Goal: Task Accomplishment & Management: Manage account settings

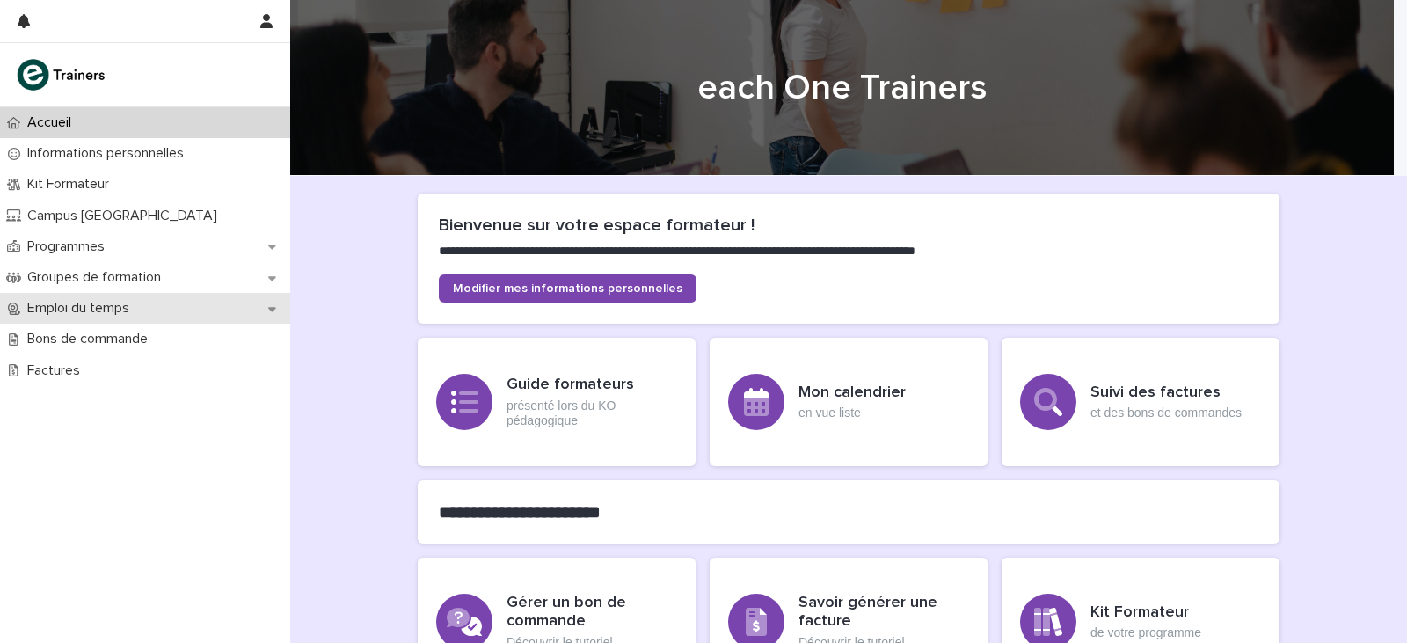
click at [134, 303] on p "Emploi du temps" at bounding box center [81, 308] width 123 height 17
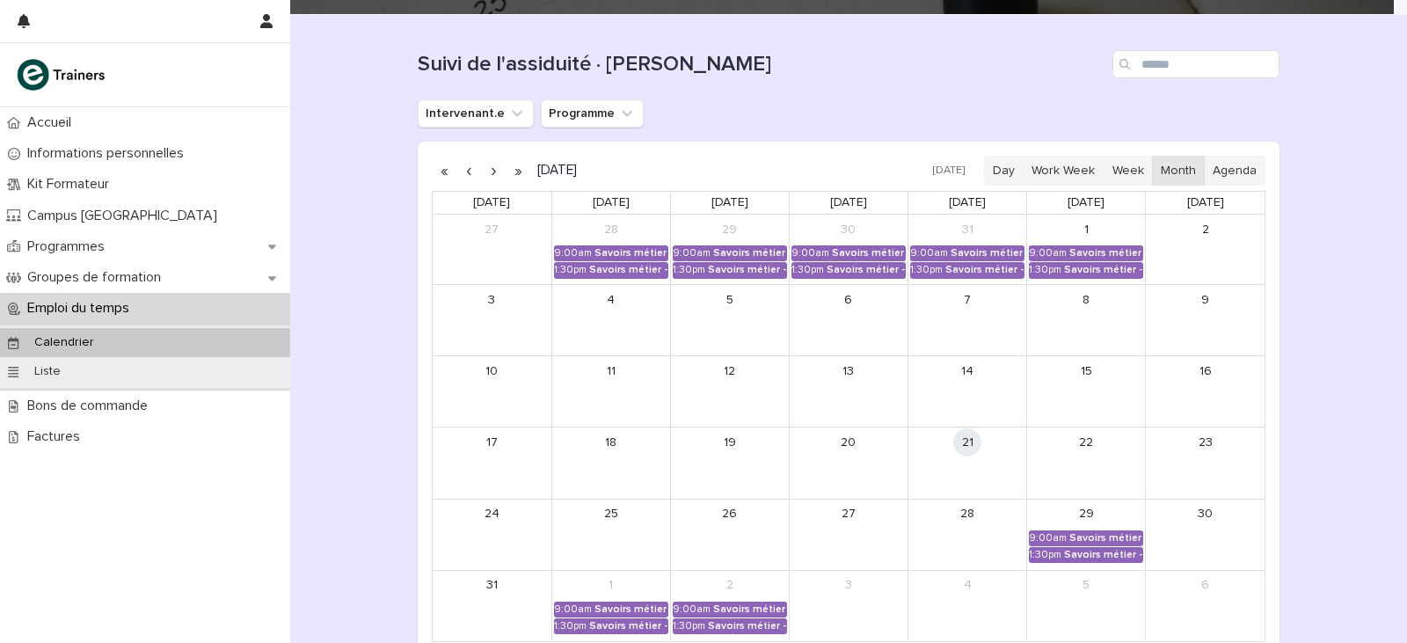
scroll to position [176, 0]
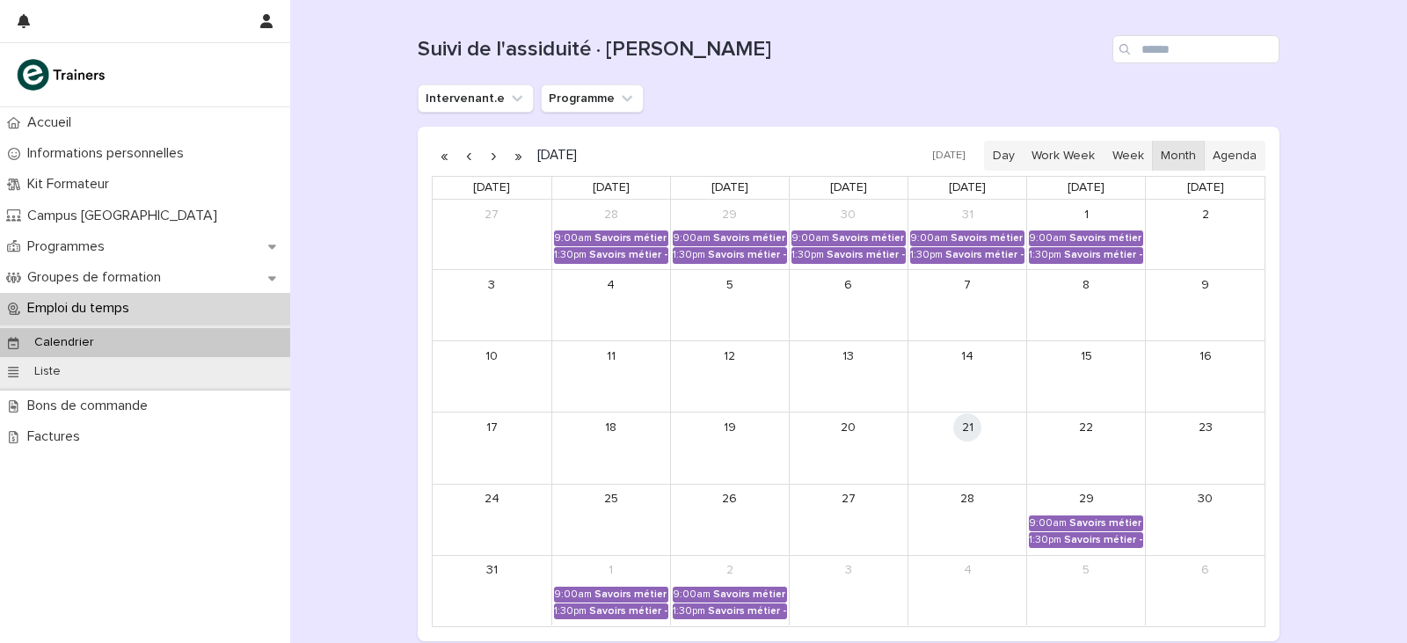
click at [484, 157] on button "button" at bounding box center [493, 156] width 25 height 28
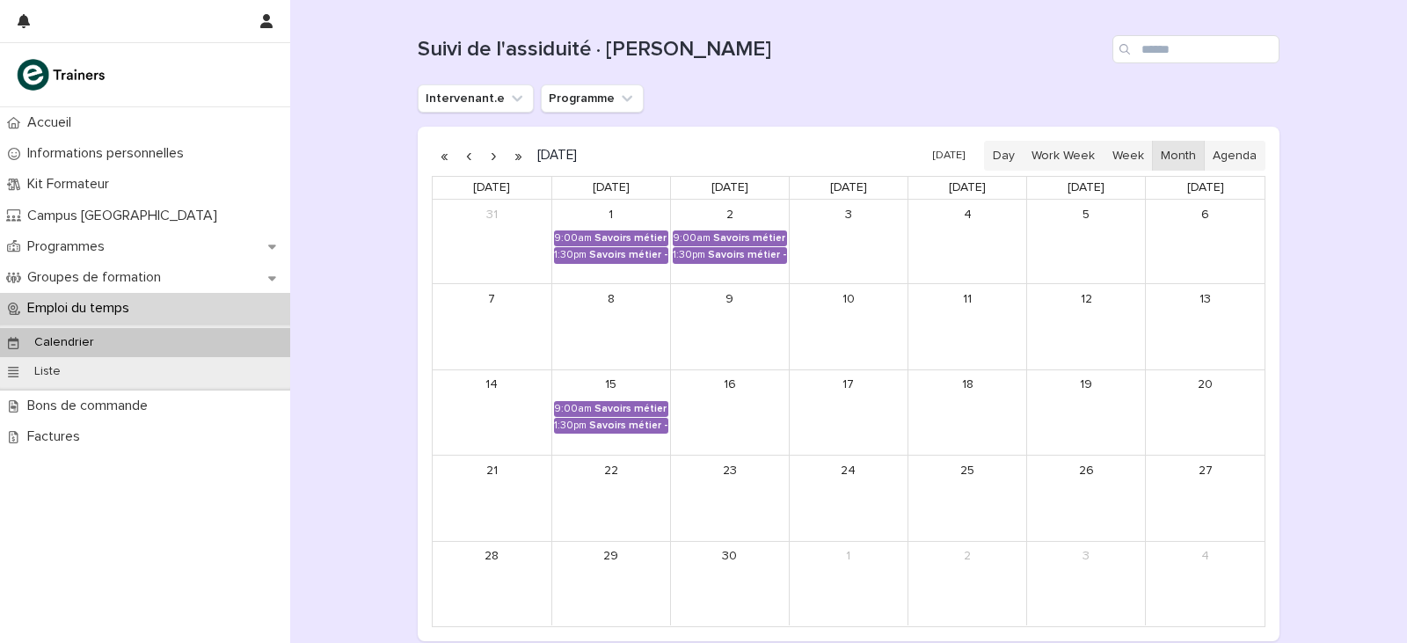
click at [484, 162] on button "button" at bounding box center [493, 156] width 25 height 28
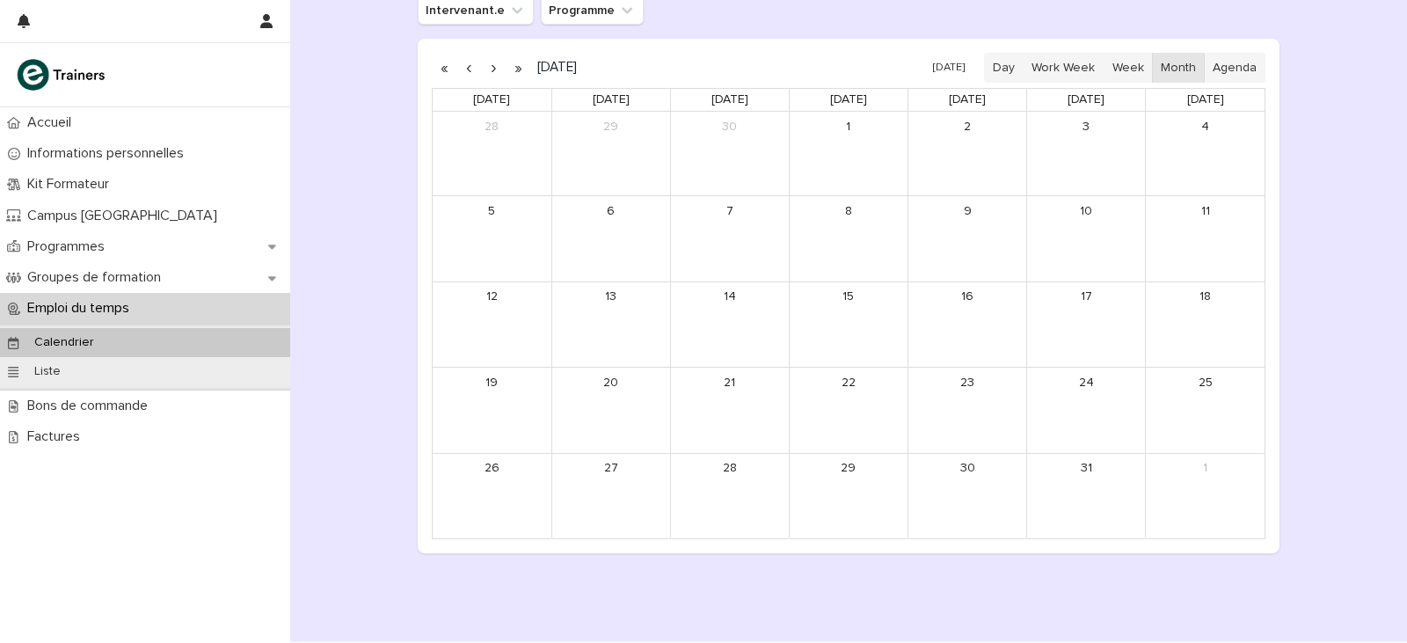
scroll to position [176, 0]
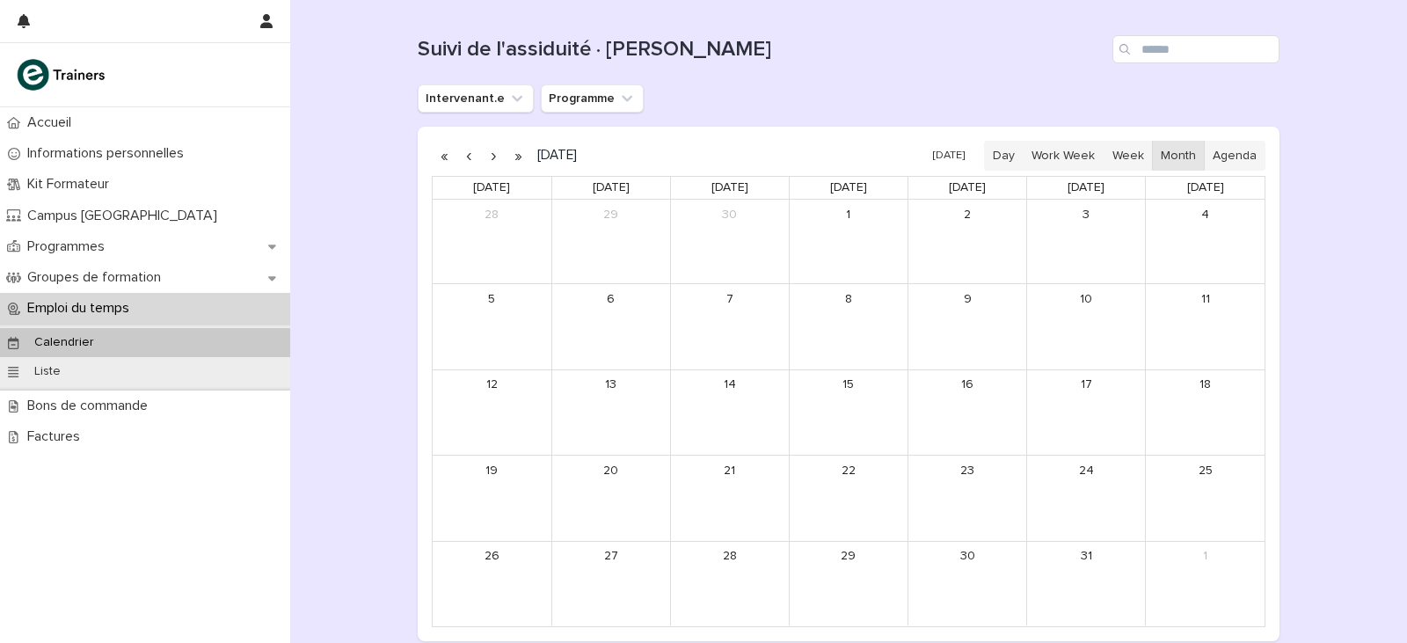
click at [488, 157] on button "button" at bounding box center [493, 156] width 25 height 28
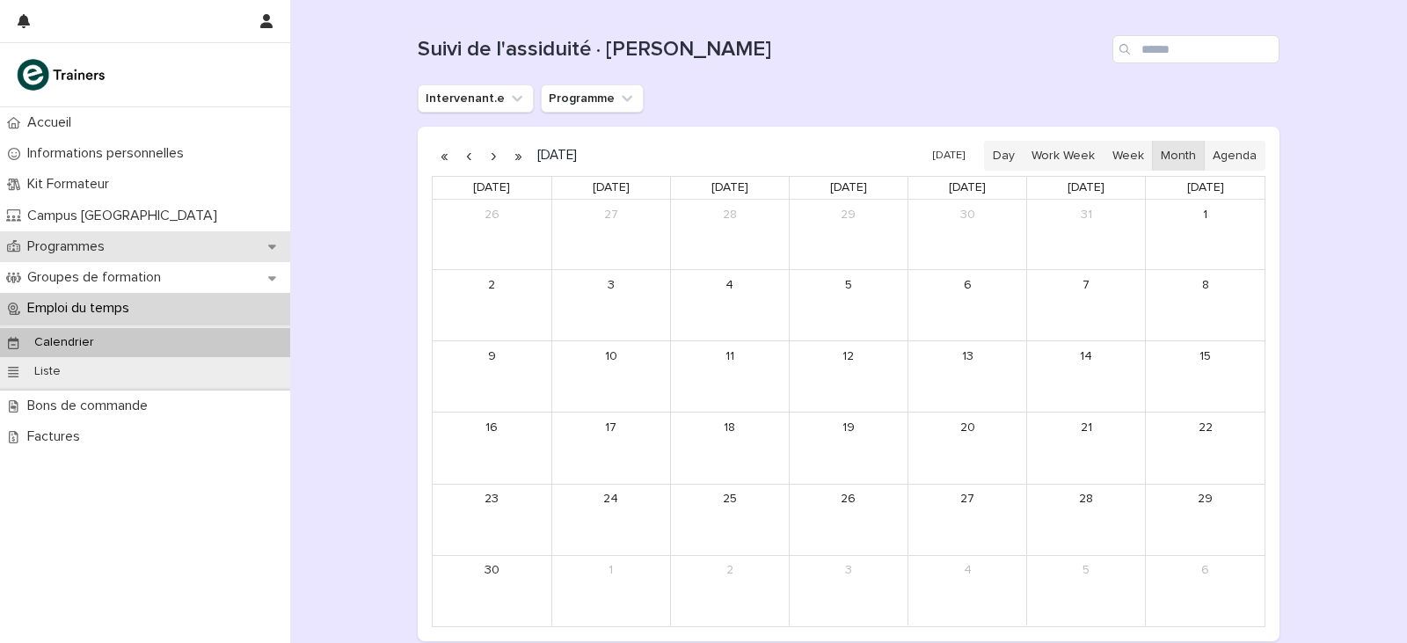
click at [94, 246] on p "Programmes" at bounding box center [69, 246] width 99 height 17
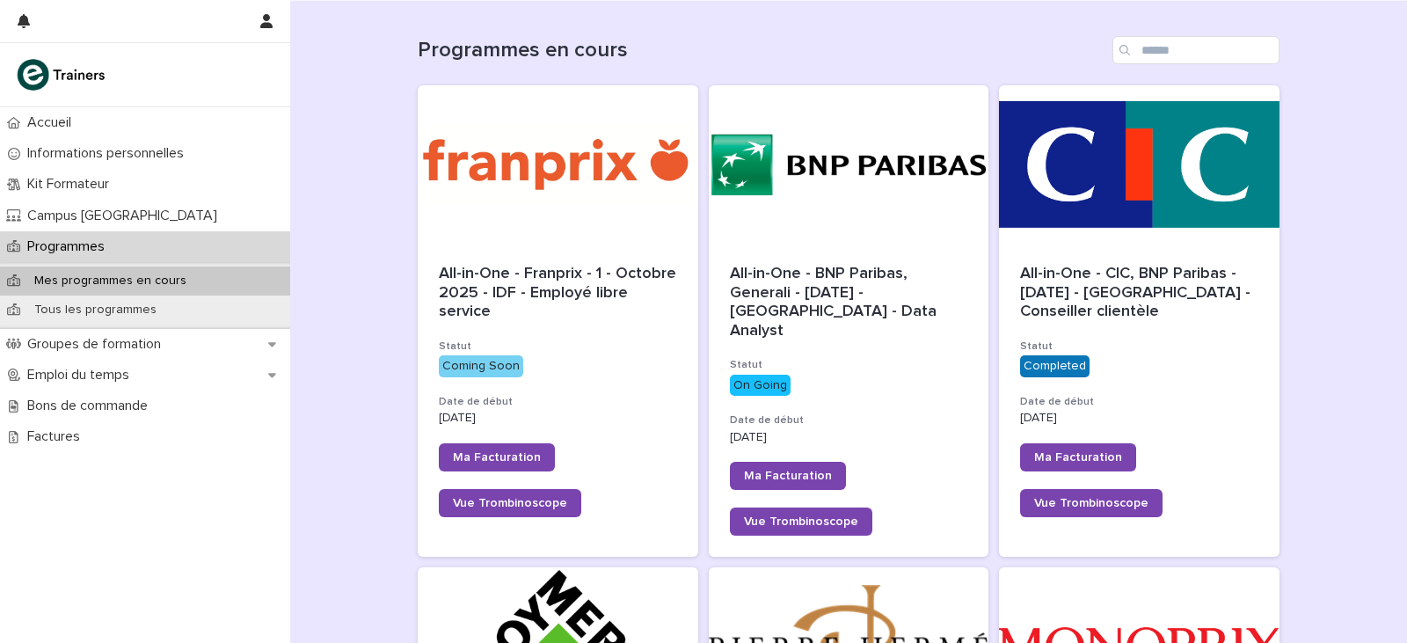
scroll to position [176, 0]
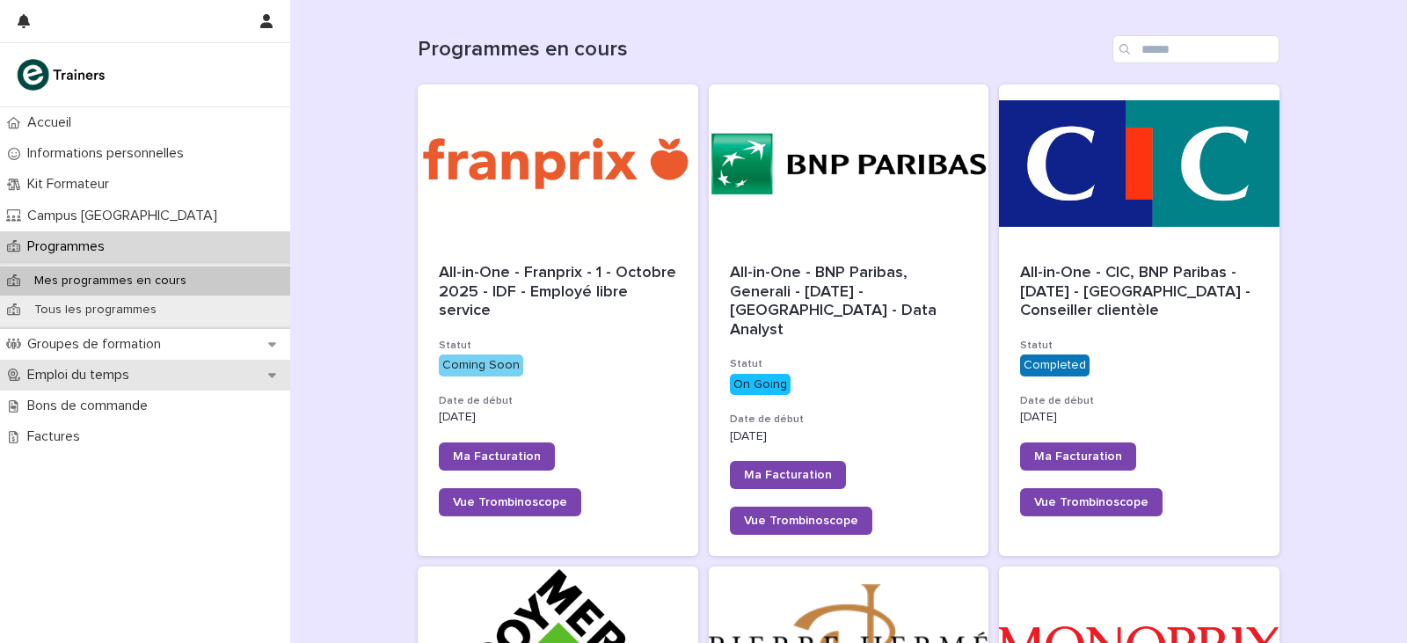
click at [114, 377] on p "Emploi du temps" at bounding box center [81, 375] width 123 height 17
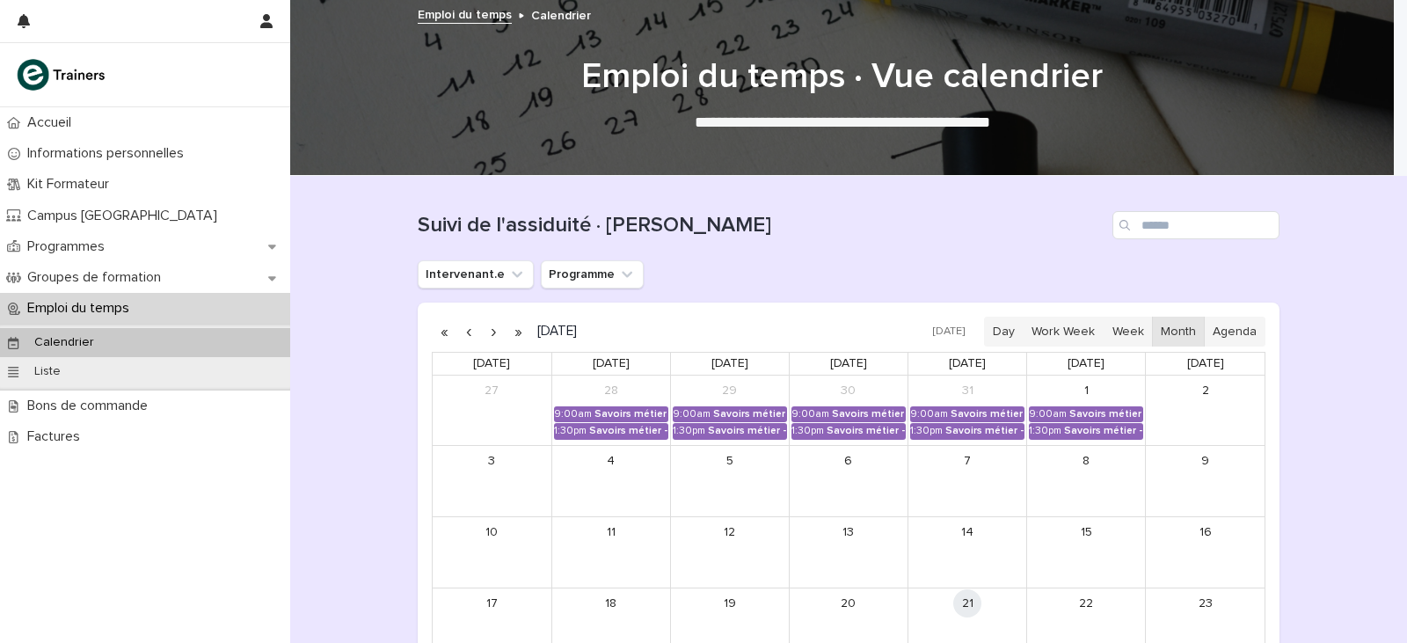
click at [491, 325] on button "button" at bounding box center [493, 332] width 25 height 28
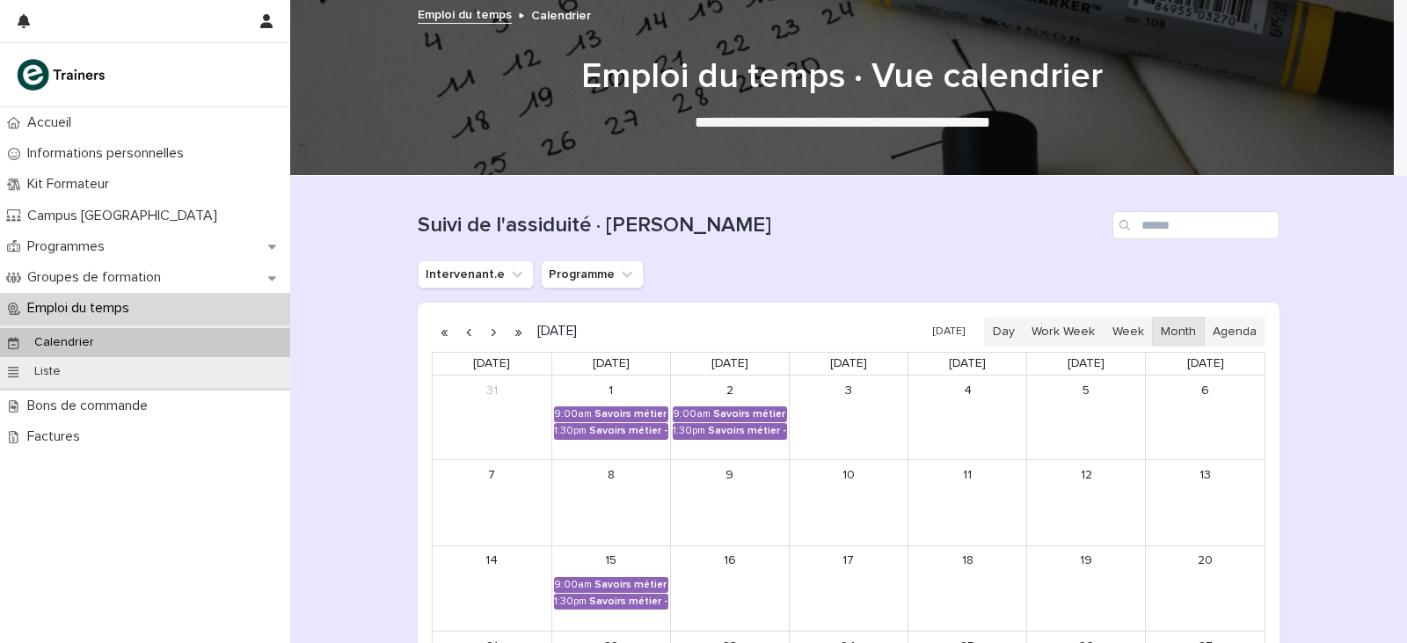
click at [491, 325] on button "button" at bounding box center [493, 332] width 25 height 28
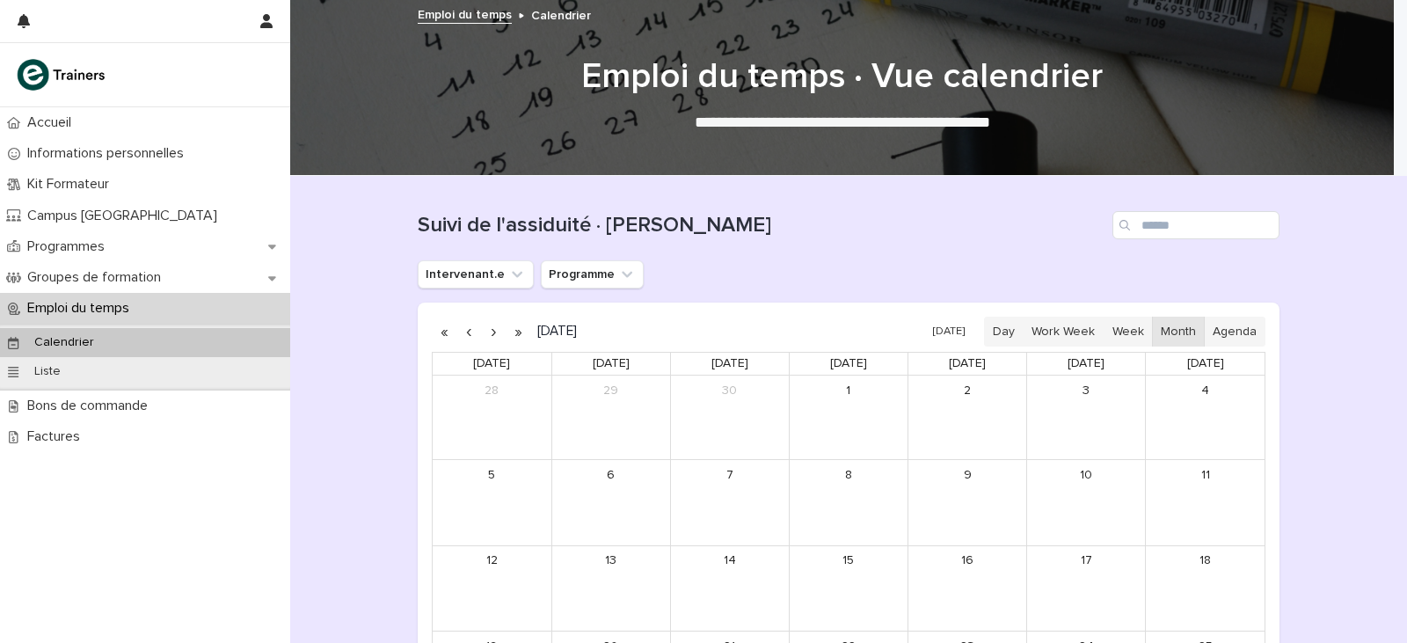
click at [491, 325] on button "button" at bounding box center [493, 332] width 25 height 28
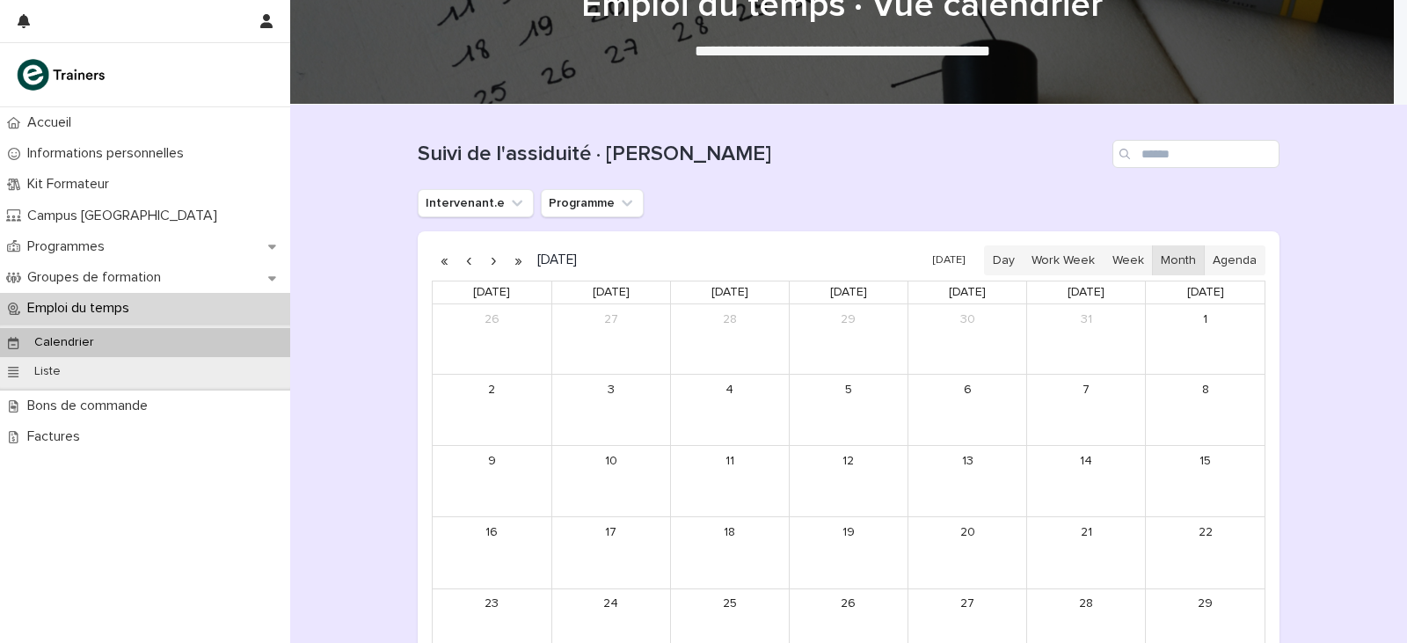
scroll to position [48, 0]
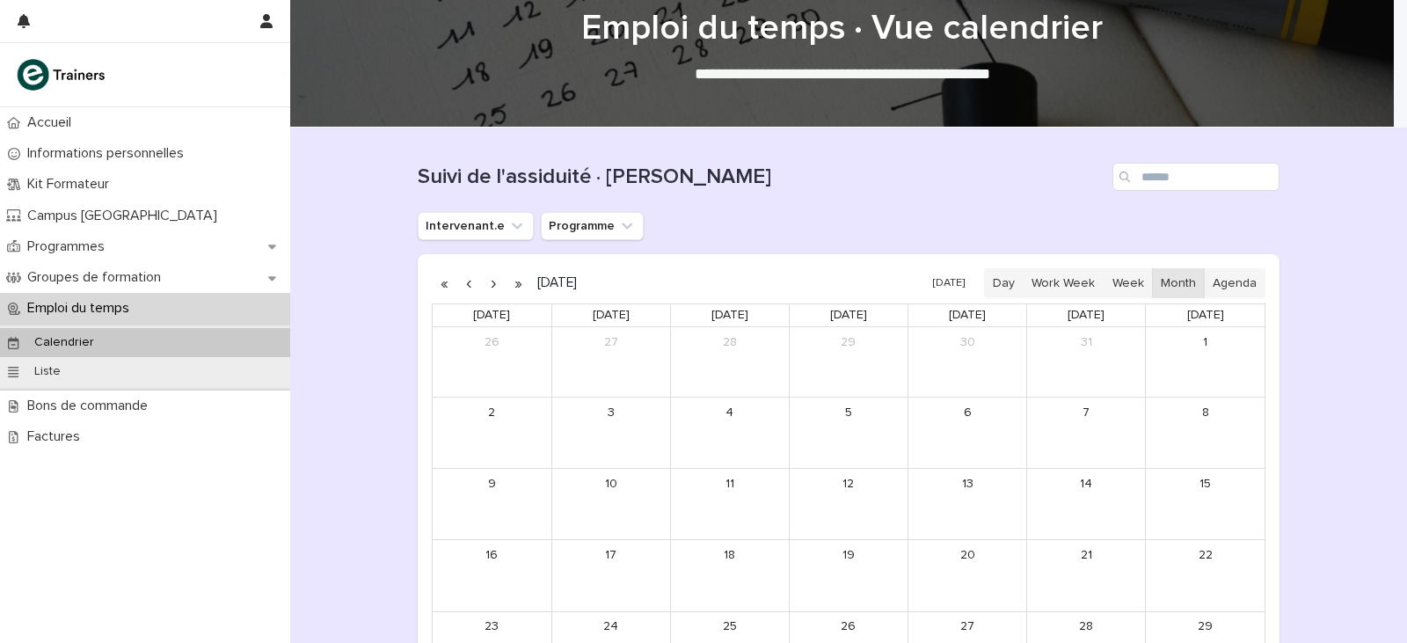
click at [481, 282] on button "button" at bounding box center [493, 283] width 25 height 28
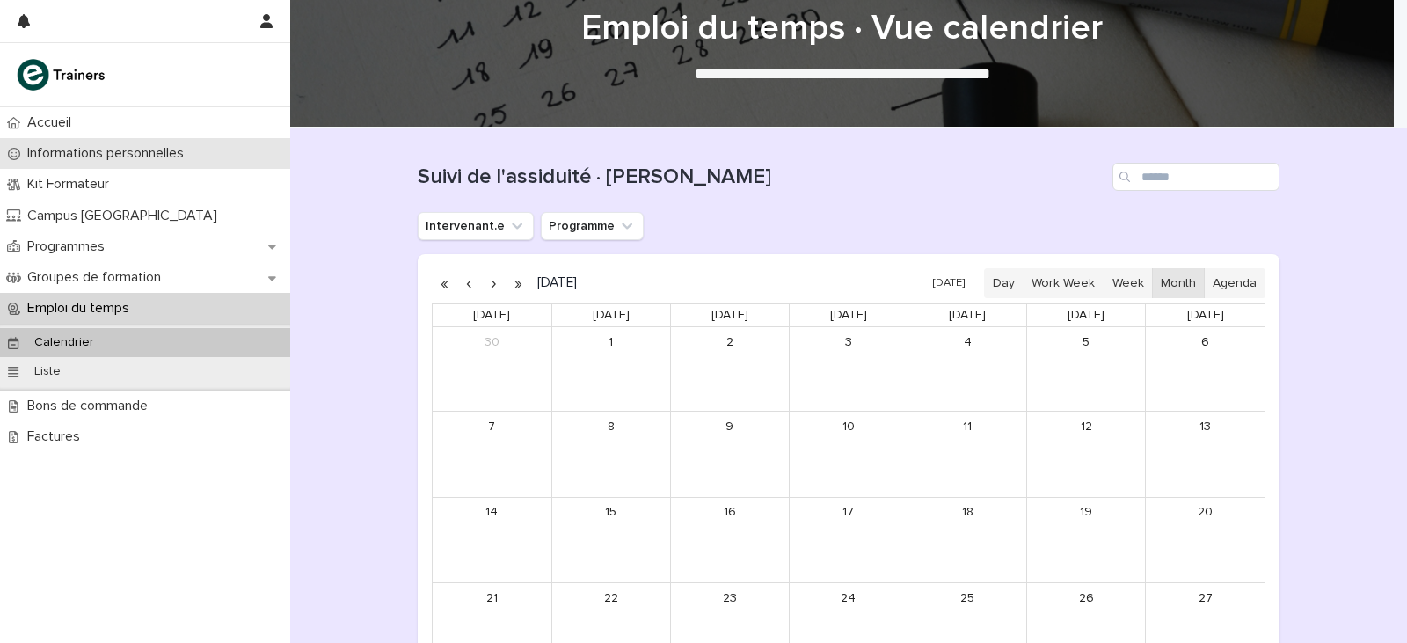
click at [153, 155] on p "Informations personnelles" at bounding box center [109, 153] width 178 height 17
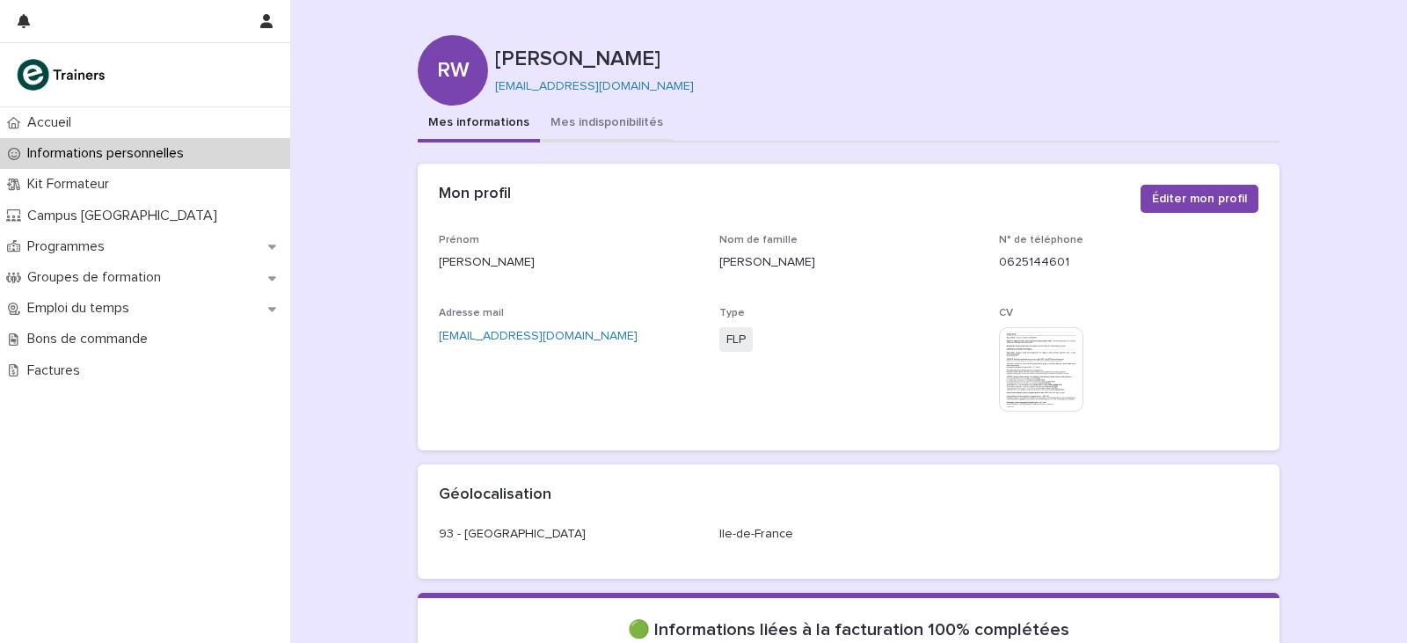
click at [606, 129] on button "Mes indisponibilités" at bounding box center [607, 124] width 134 height 37
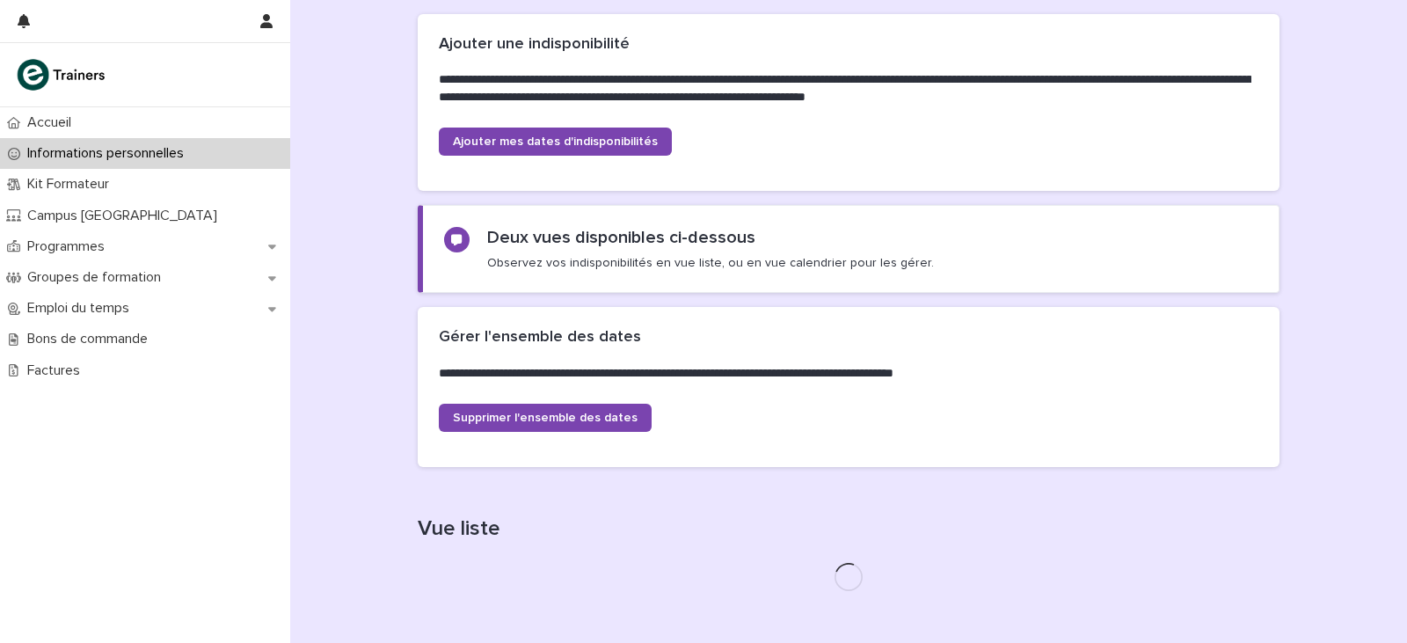
scroll to position [352, 0]
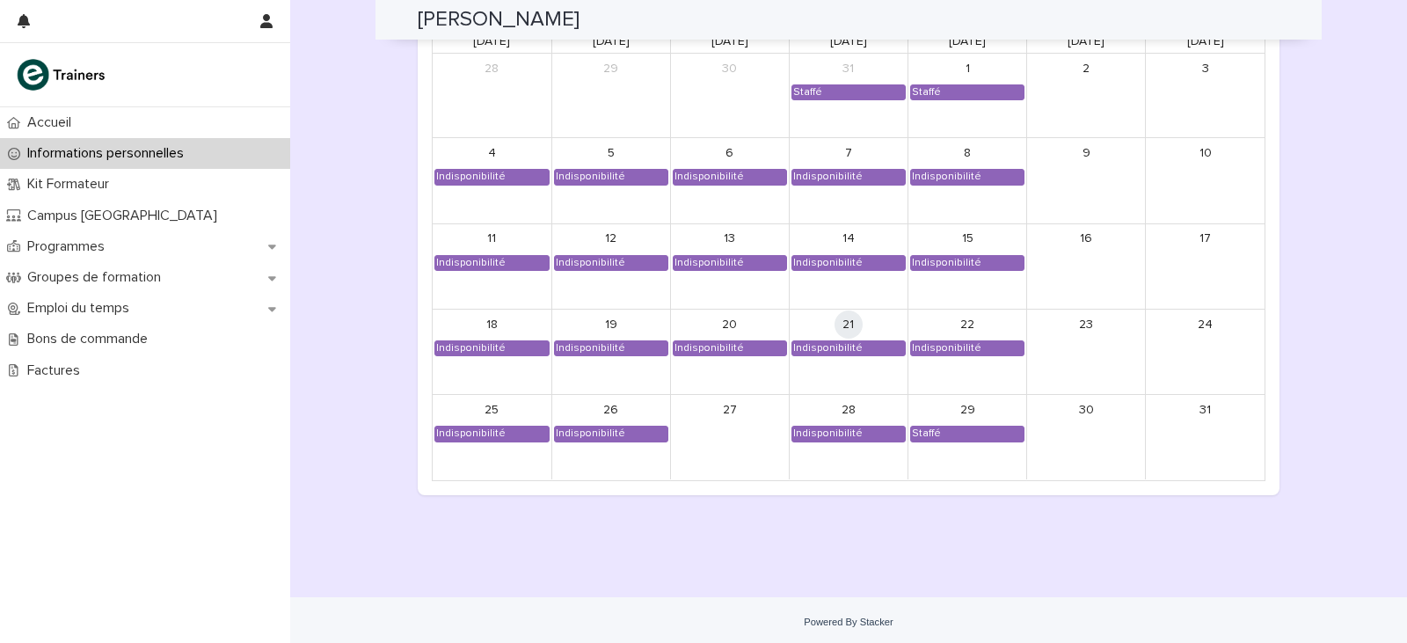
scroll to position [1477, 0]
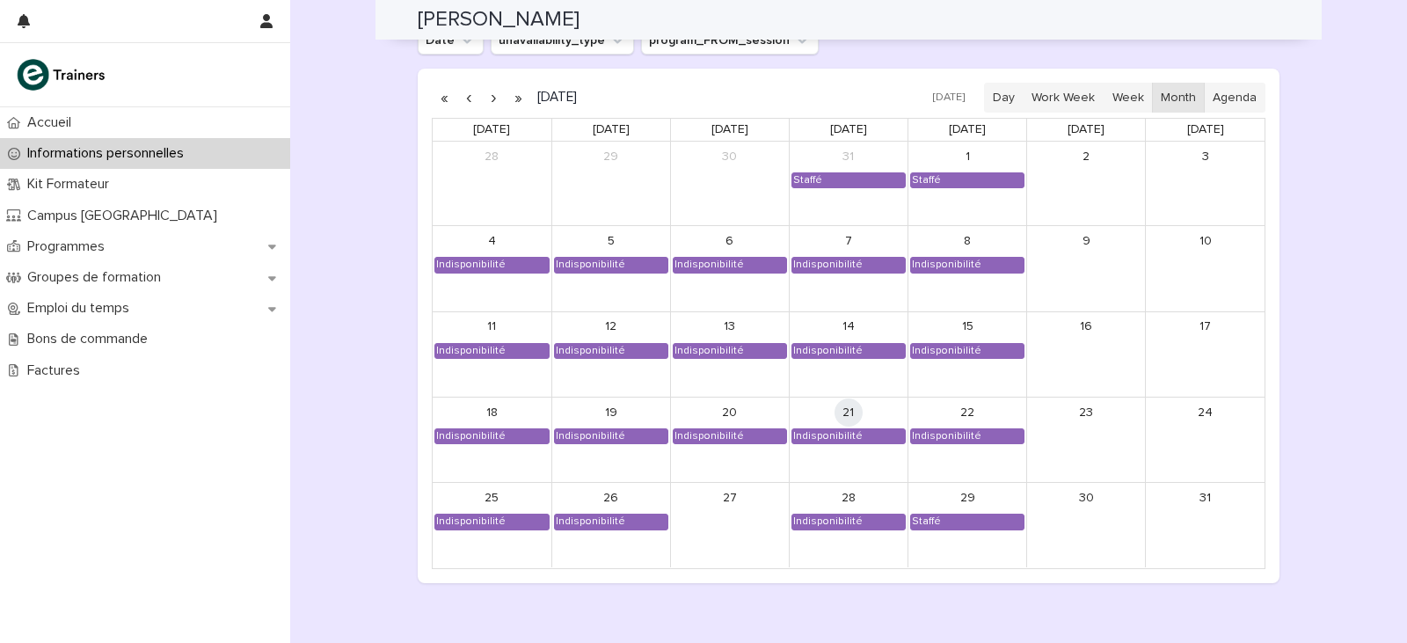
click at [489, 99] on button "button" at bounding box center [493, 98] width 25 height 28
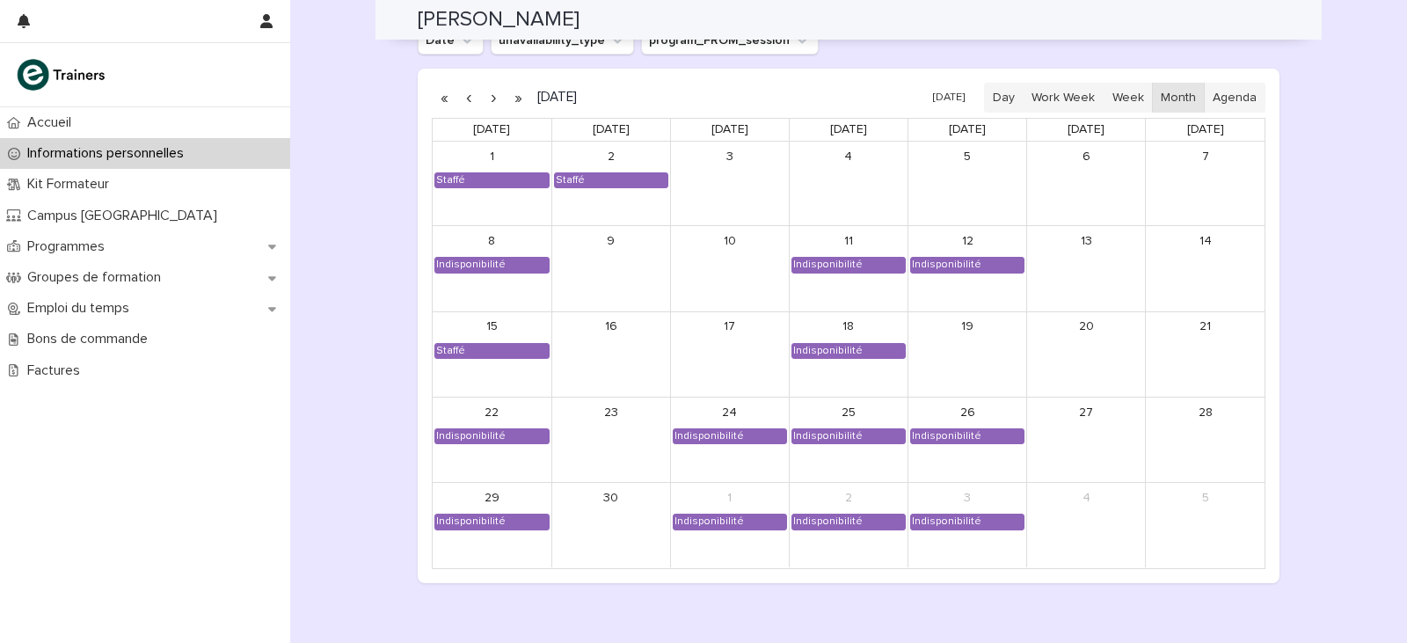
click at [493, 93] on button "button" at bounding box center [493, 98] width 25 height 28
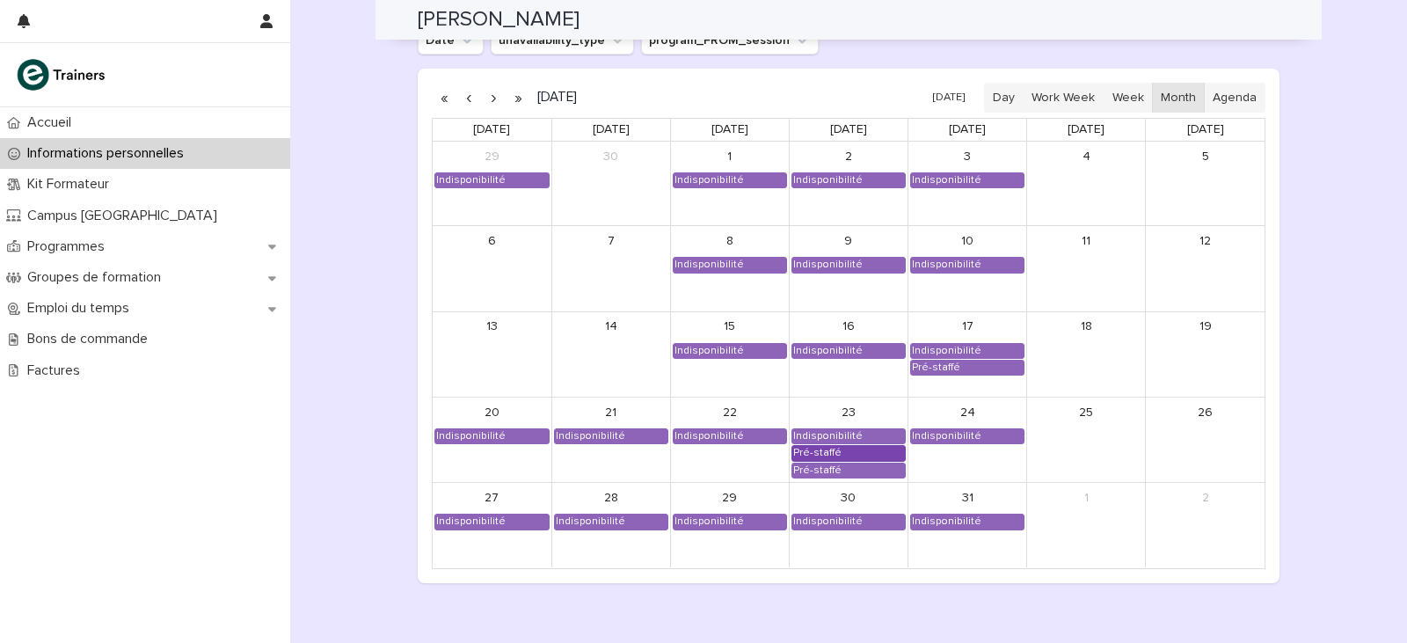
click at [817, 457] on div "Pré-staffé" at bounding box center [817, 453] width 50 height 14
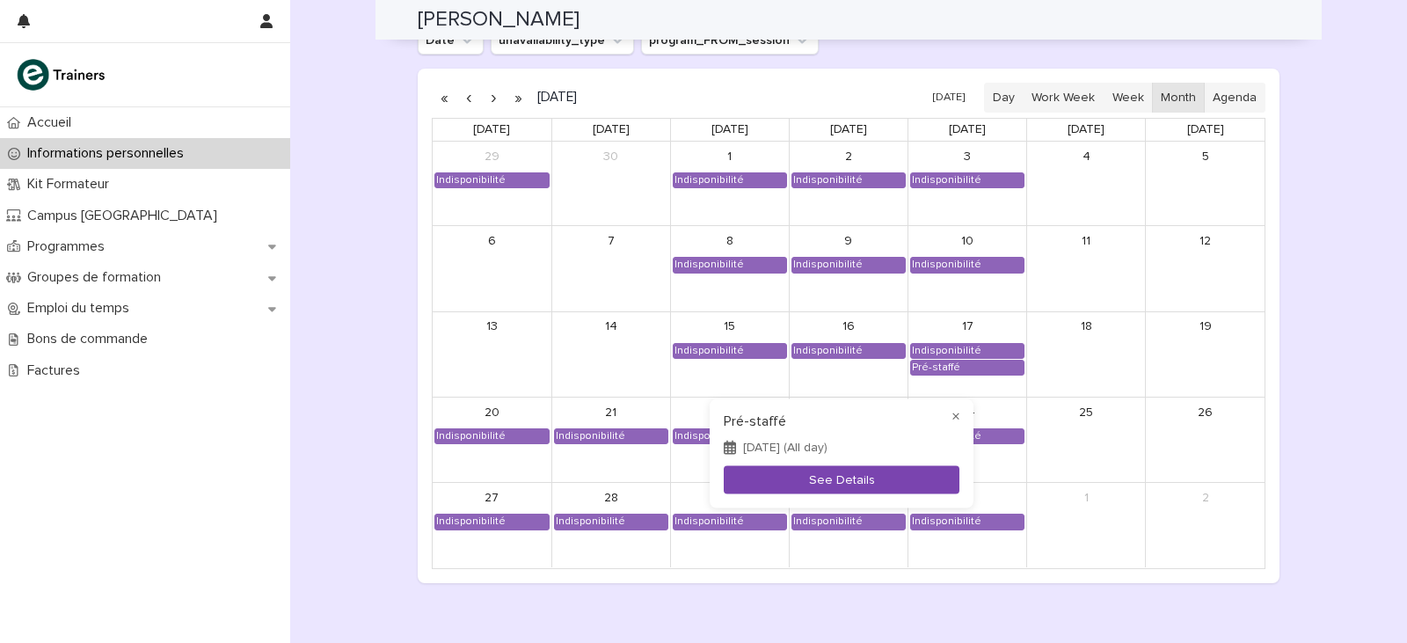
click at [820, 478] on button "See Details" at bounding box center [842, 479] width 236 height 29
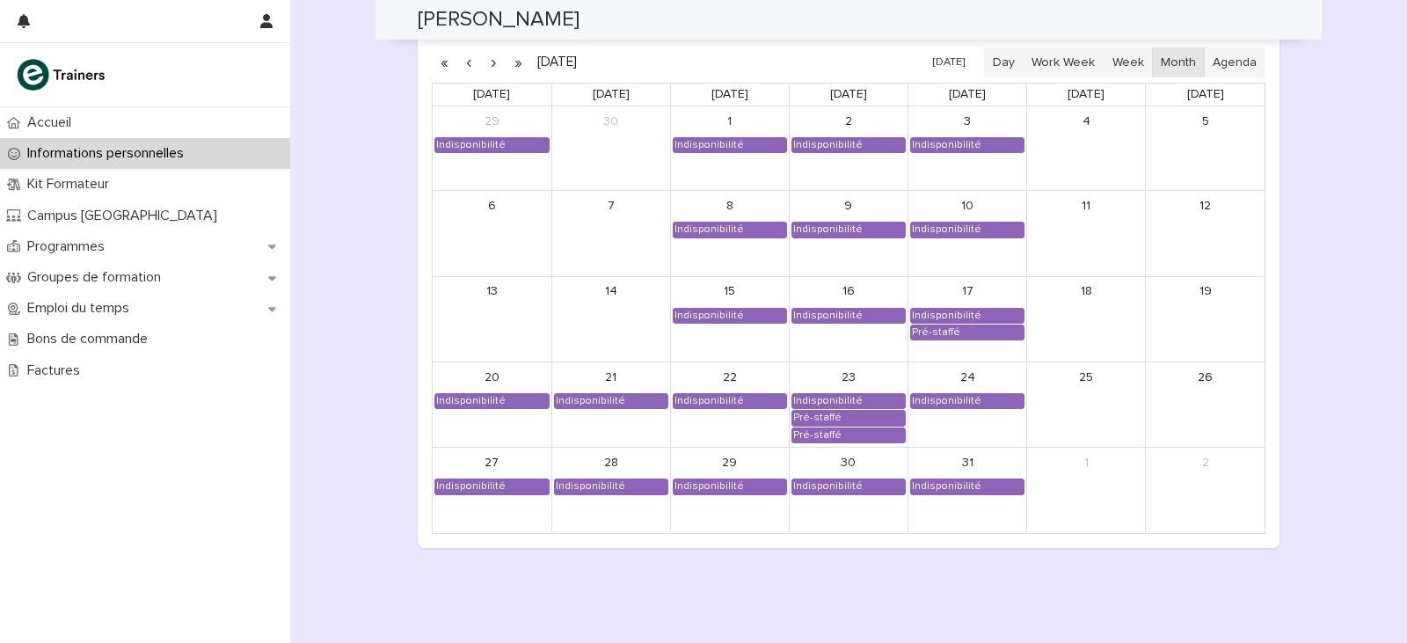
scroll to position [1481, 0]
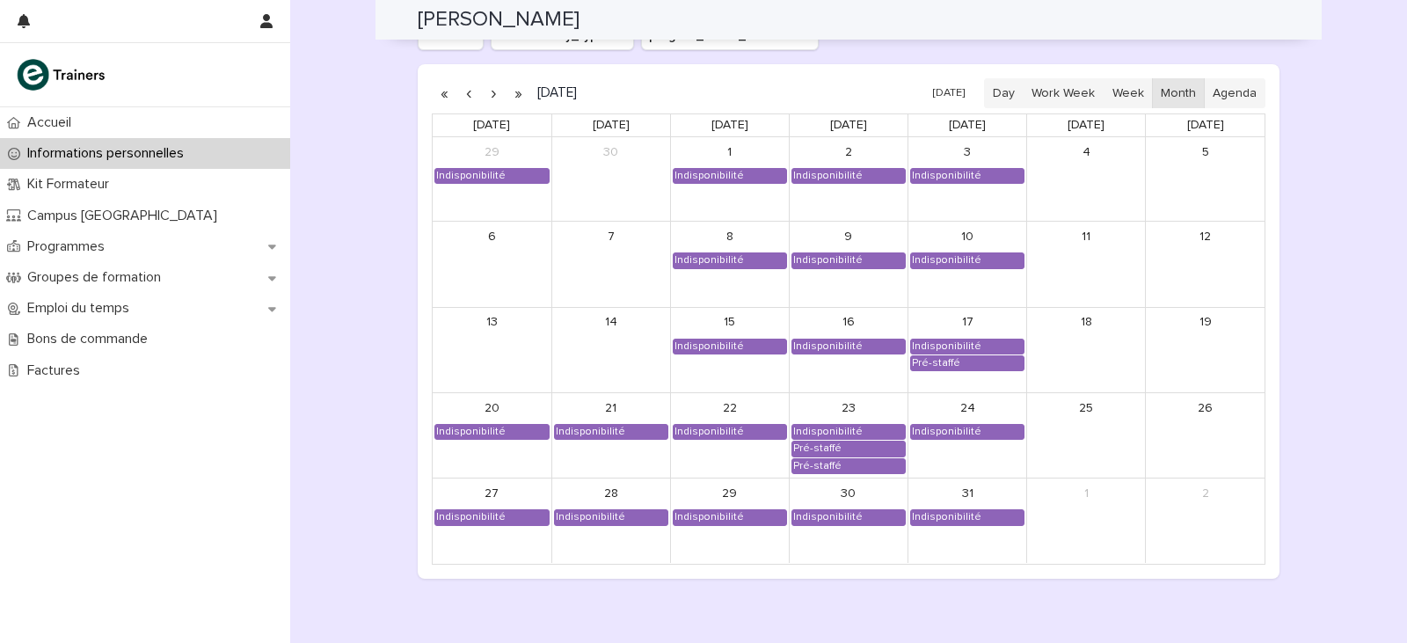
click at [483, 96] on button "button" at bounding box center [493, 93] width 25 height 28
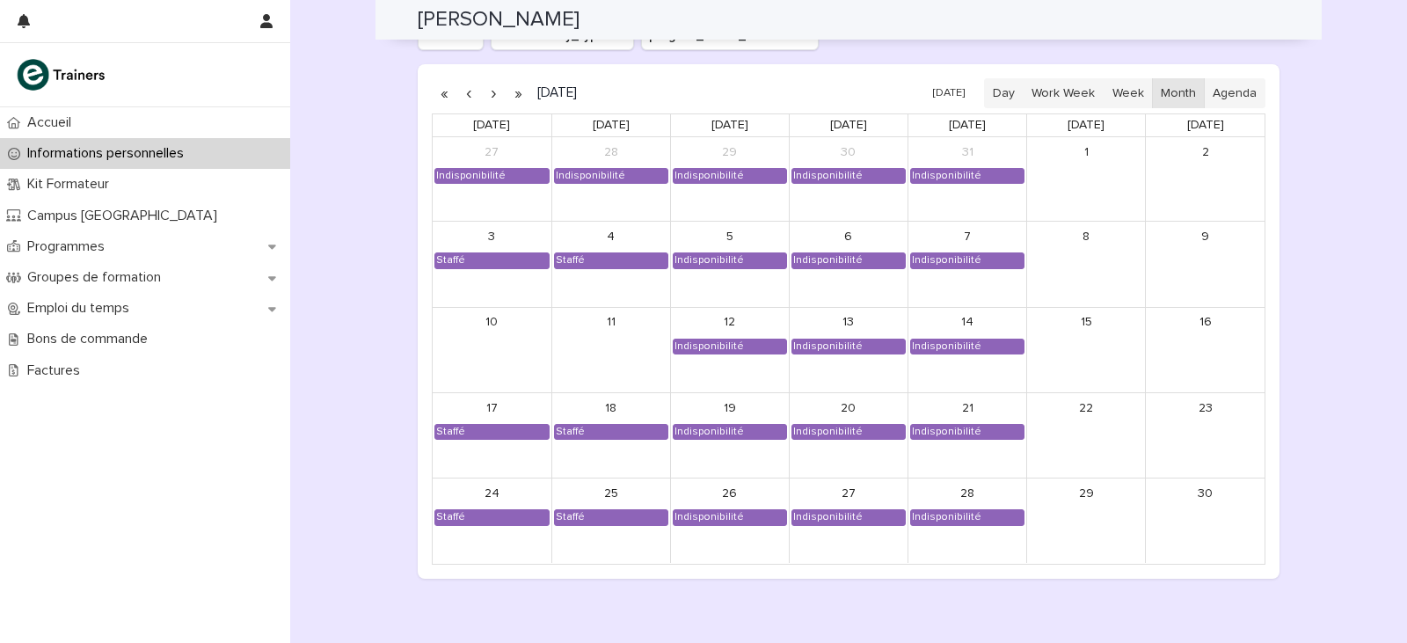
click at [486, 92] on button "button" at bounding box center [493, 93] width 25 height 28
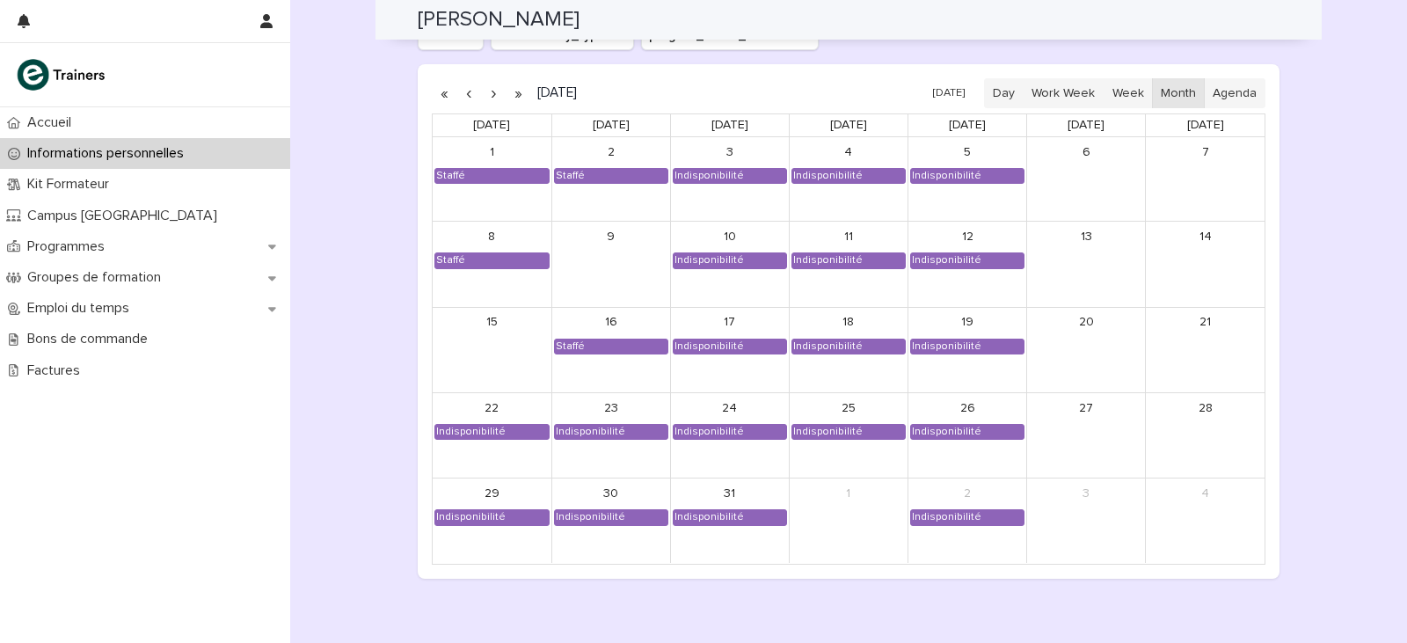
click at [461, 92] on button "button" at bounding box center [469, 93] width 25 height 28
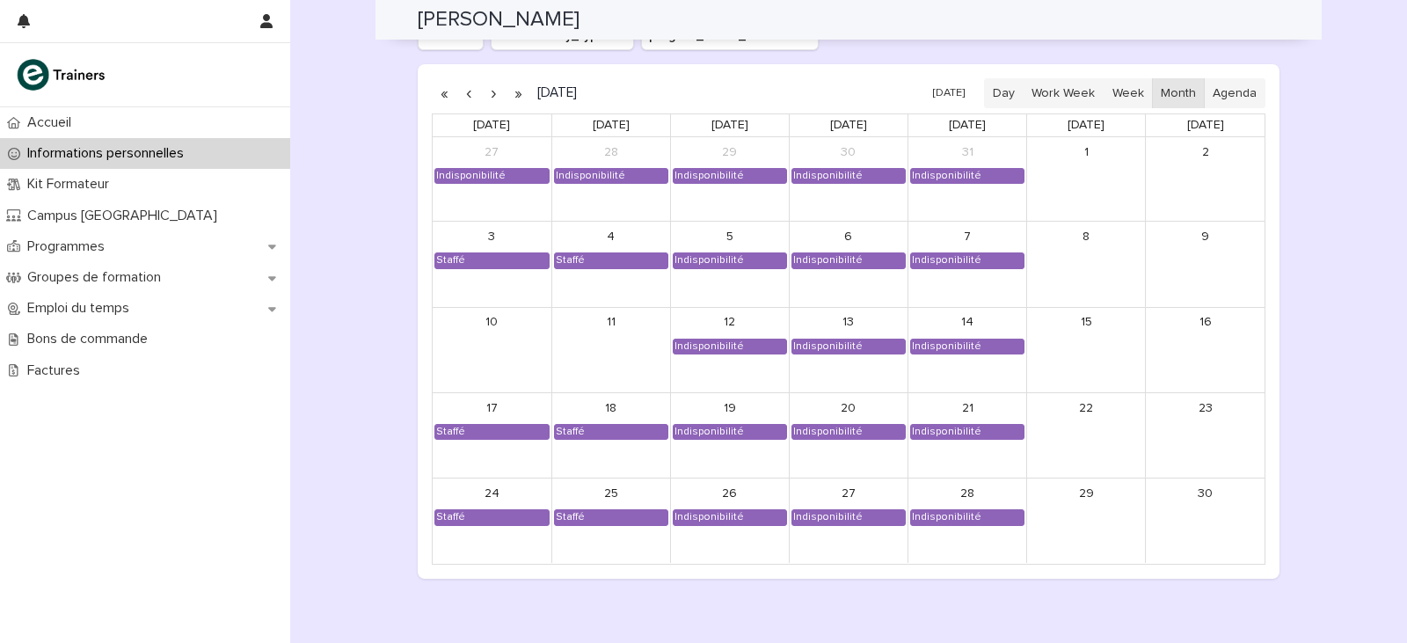
click at [493, 98] on button "button" at bounding box center [493, 93] width 25 height 28
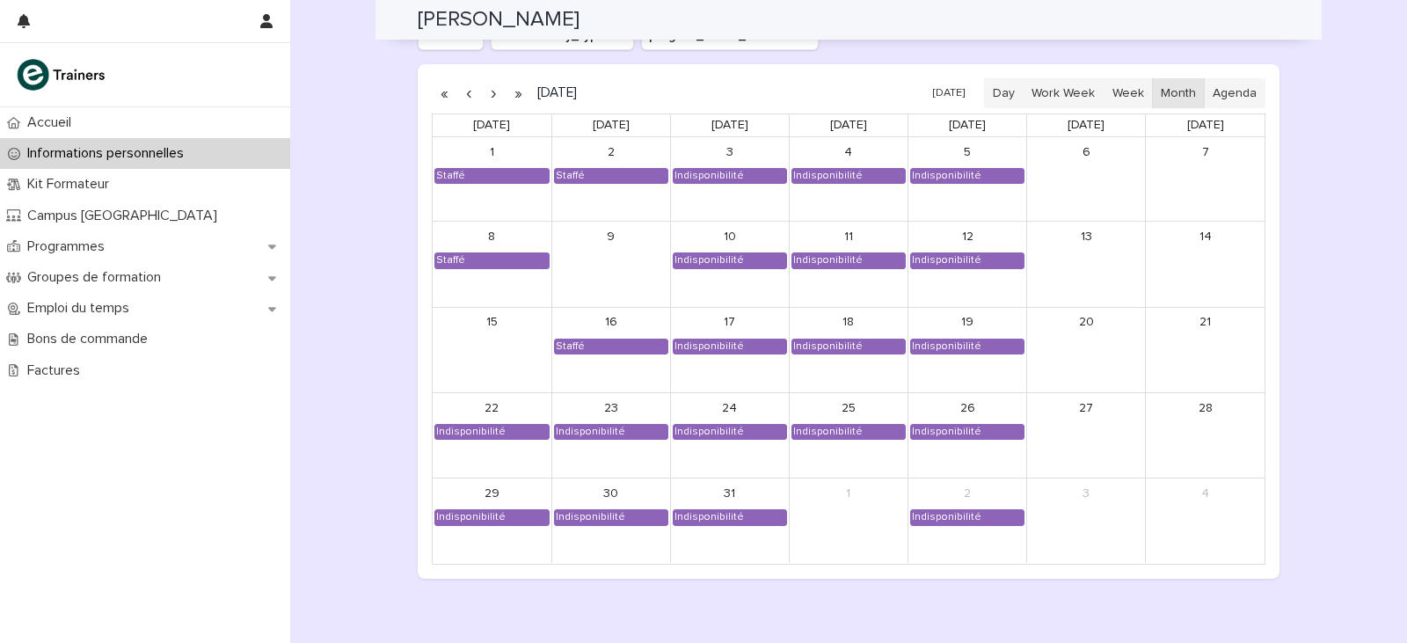
click at [487, 95] on button "button" at bounding box center [493, 93] width 25 height 28
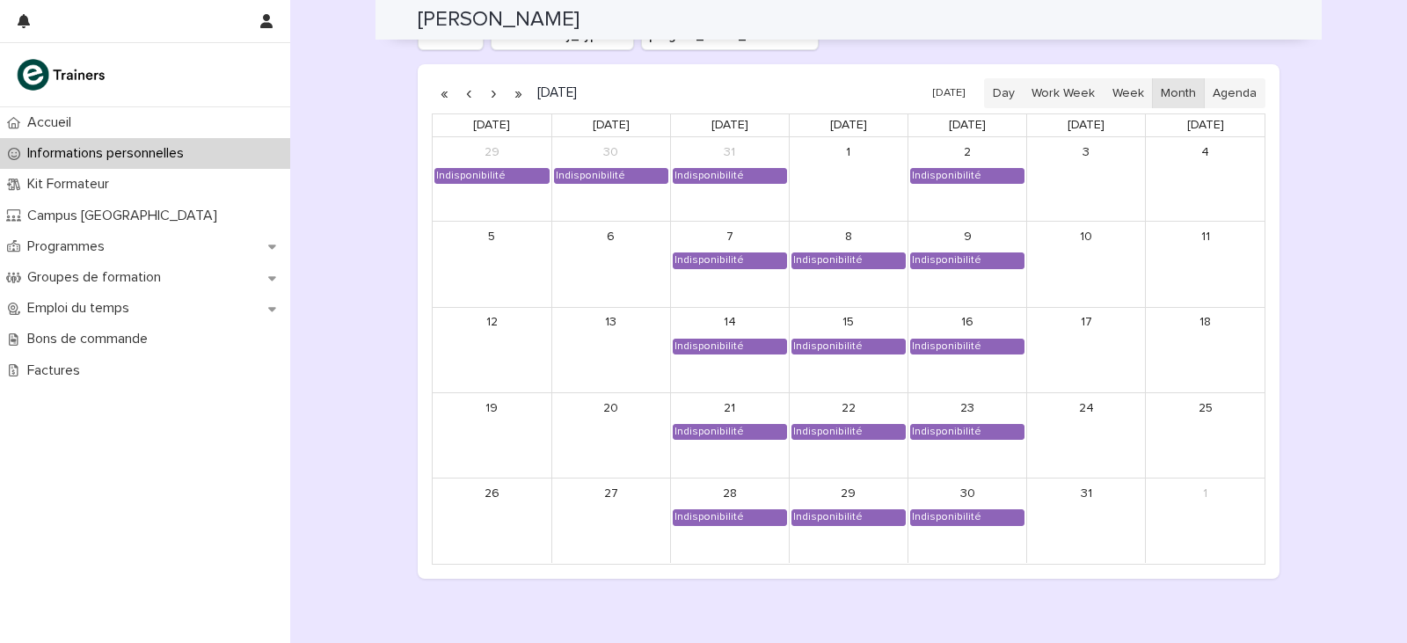
click at [462, 95] on button "button" at bounding box center [469, 93] width 25 height 28
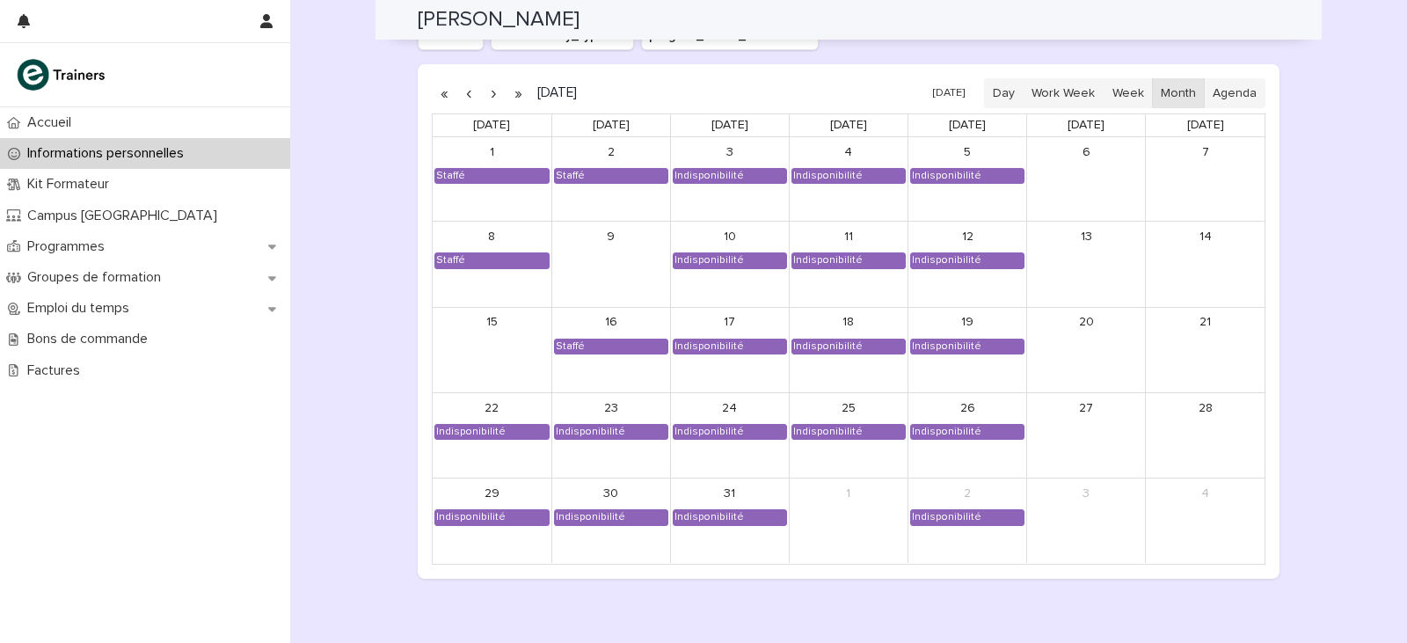
click at [462, 95] on button "button" at bounding box center [469, 93] width 25 height 28
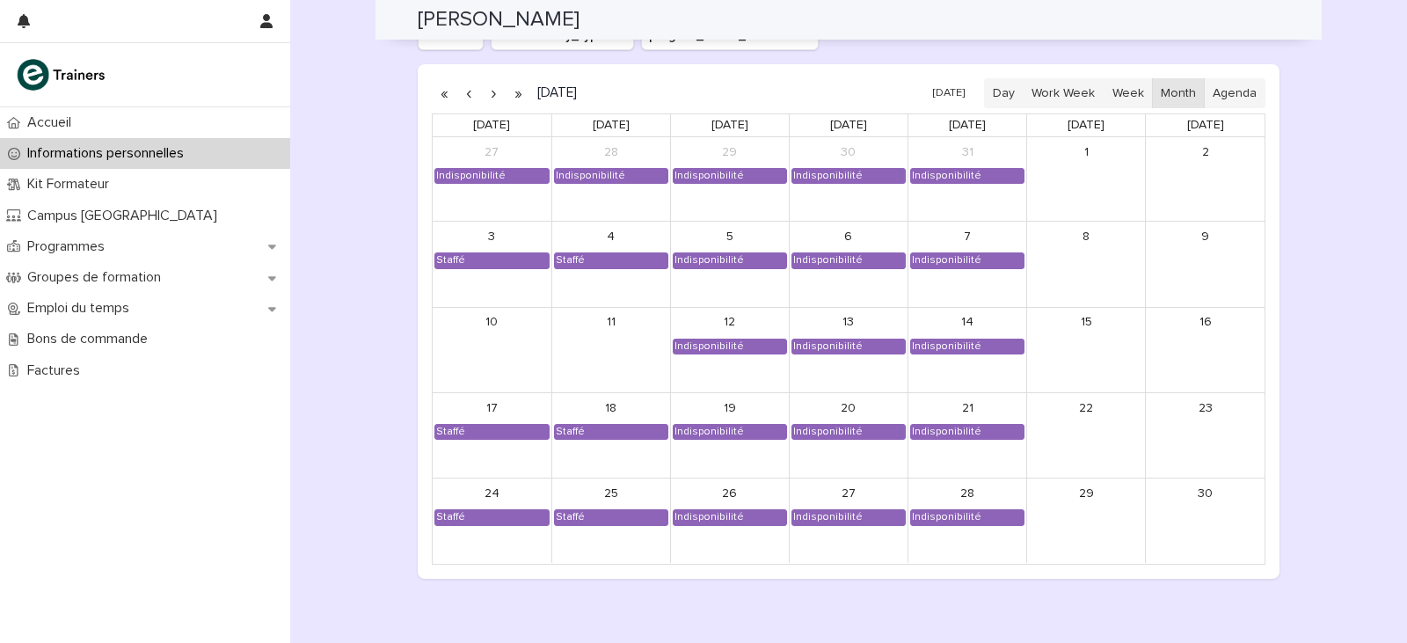
click at [486, 86] on button "button" at bounding box center [493, 93] width 25 height 28
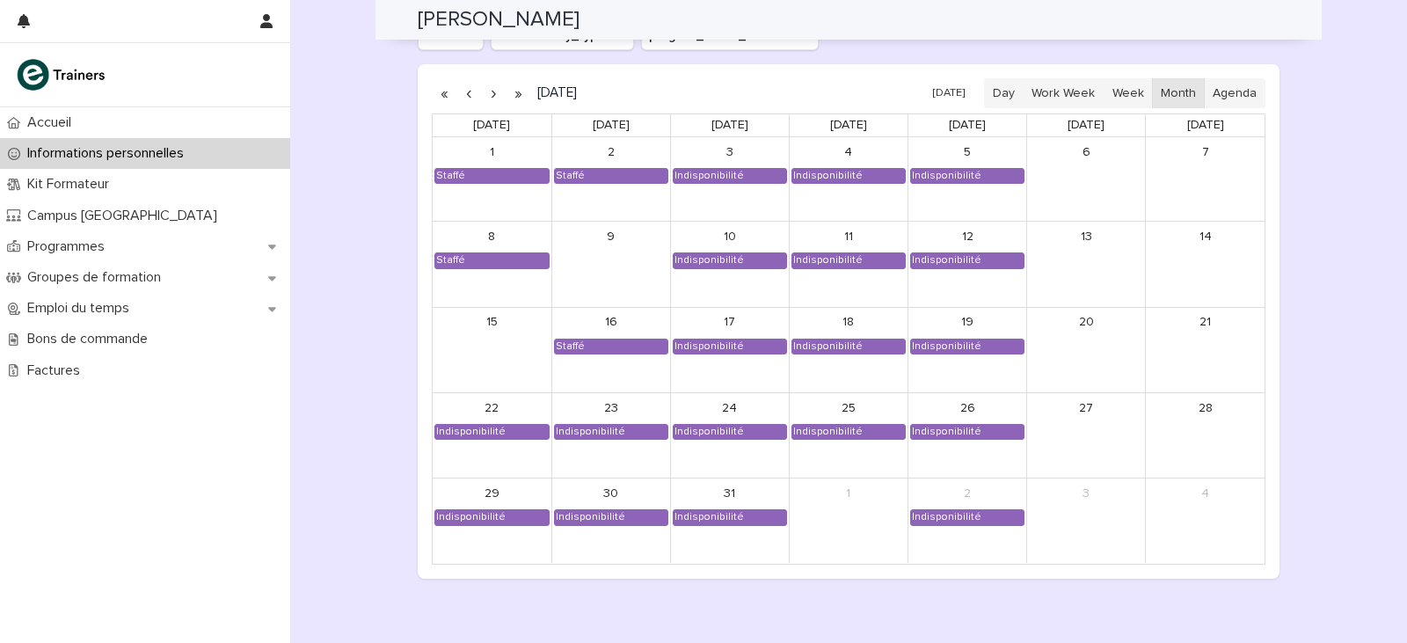
drag, startPoint x: 467, startPoint y: 91, endPoint x: 445, endPoint y: 137, distance: 51.5
click at [452, 122] on div "[DATE] [DATE] Day Work Week Week Month Agenda [DATE] [DATE] [DATE] [DATE] [DATE…" at bounding box center [849, 321] width 834 height 486
click at [457, 92] on button "button" at bounding box center [469, 93] width 25 height 28
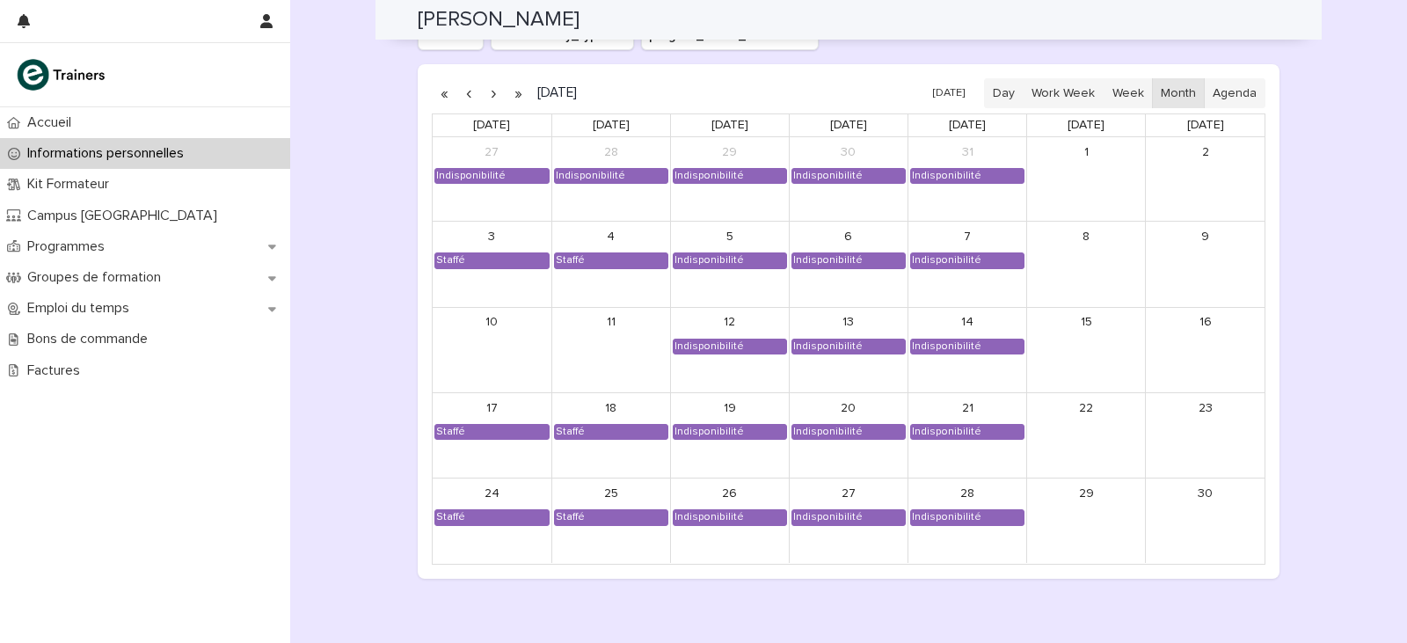
click at [464, 99] on button "button" at bounding box center [469, 93] width 25 height 28
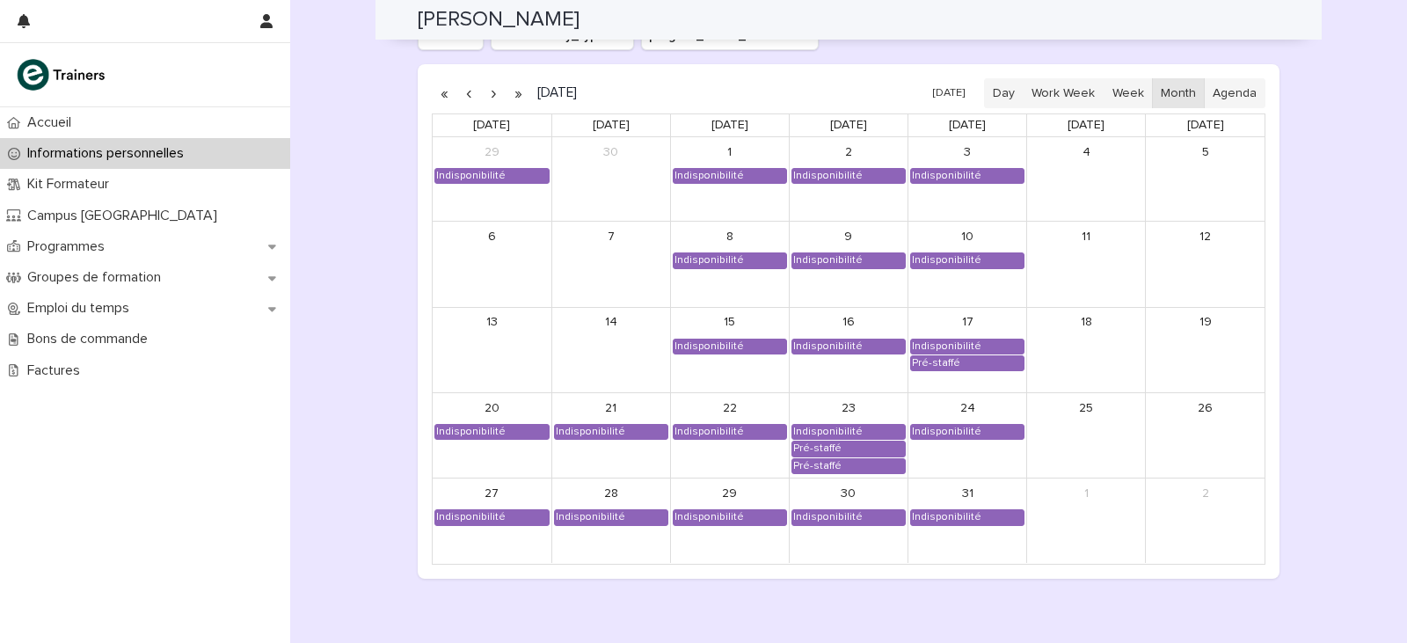
click at [486, 91] on button "button" at bounding box center [493, 93] width 25 height 28
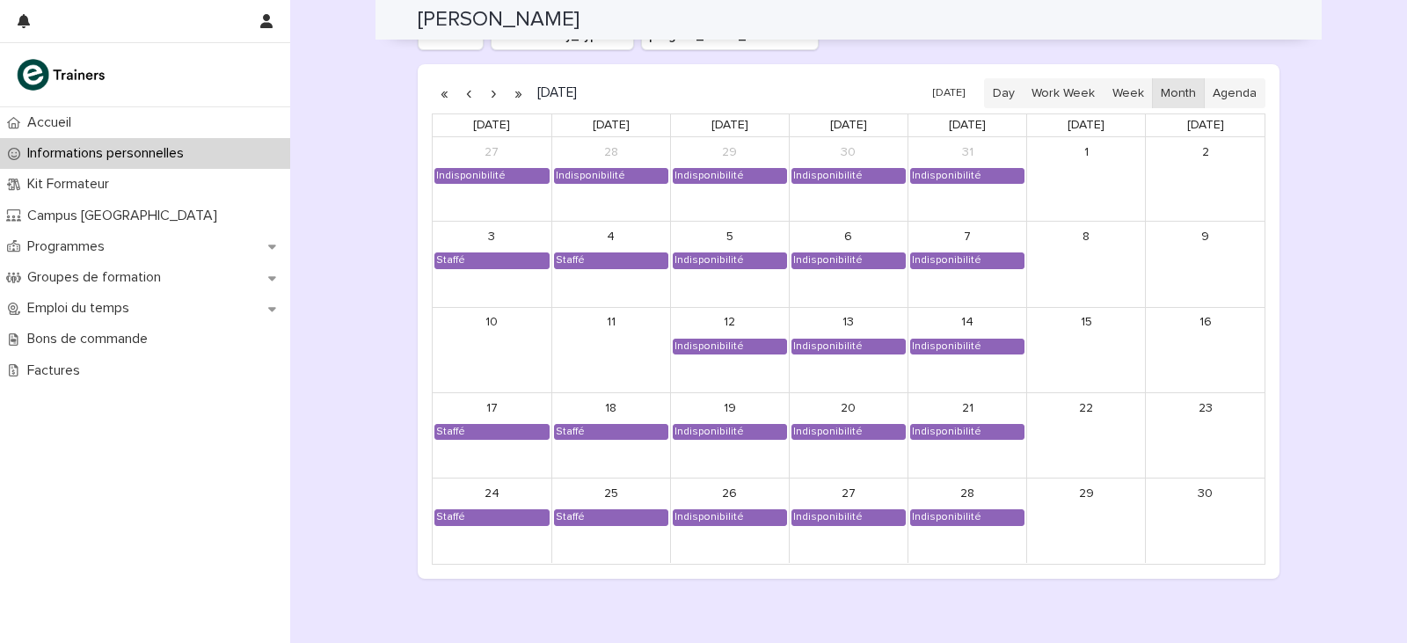
click at [467, 91] on button "button" at bounding box center [469, 93] width 25 height 28
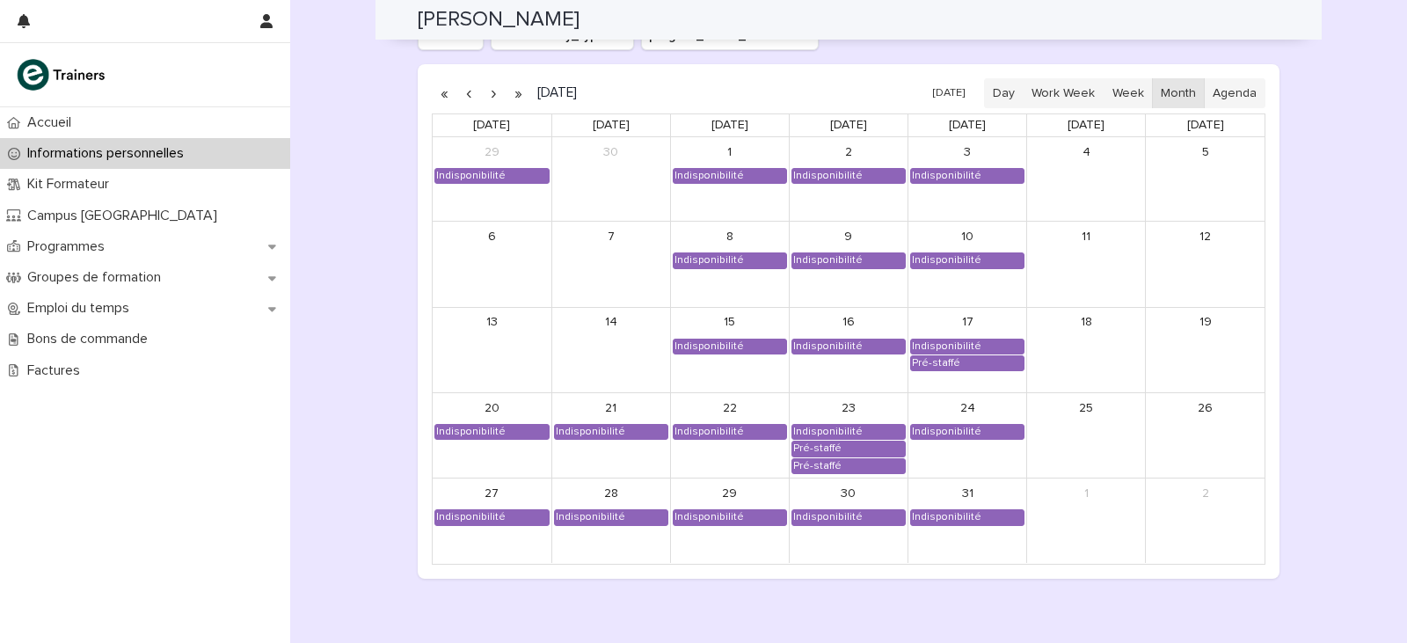
click at [489, 89] on button "button" at bounding box center [493, 93] width 25 height 28
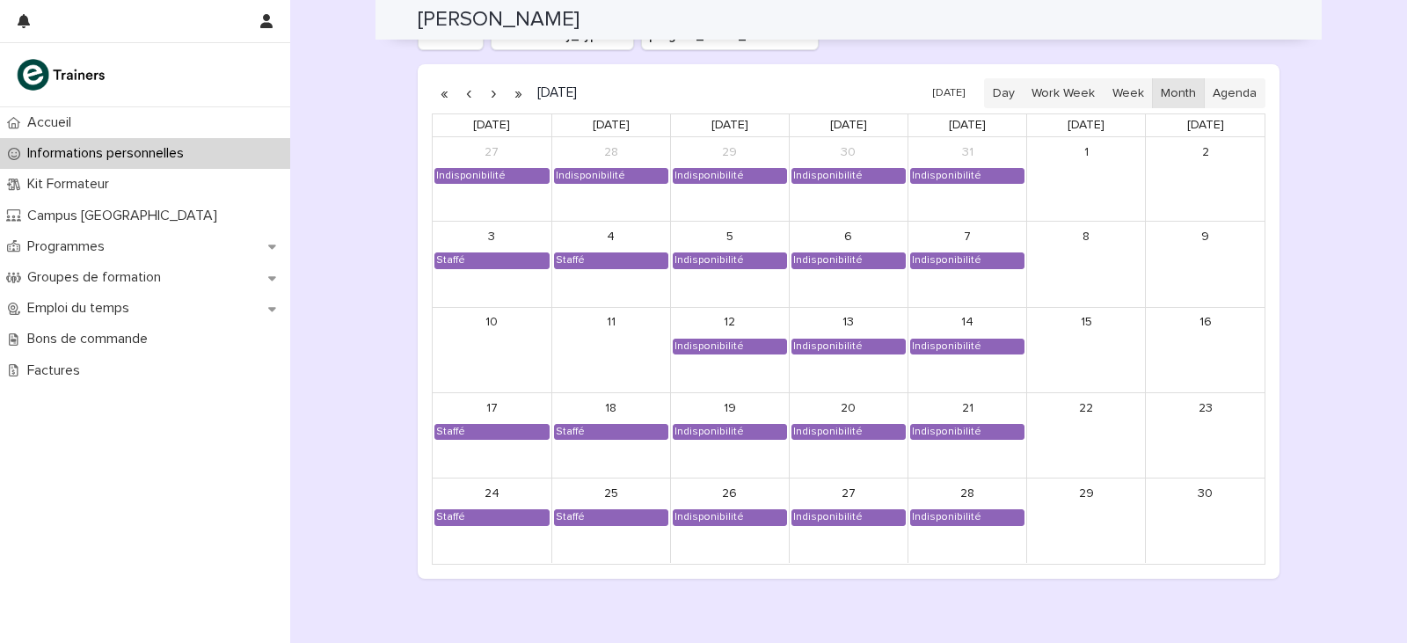
click at [492, 93] on button "button" at bounding box center [493, 93] width 25 height 28
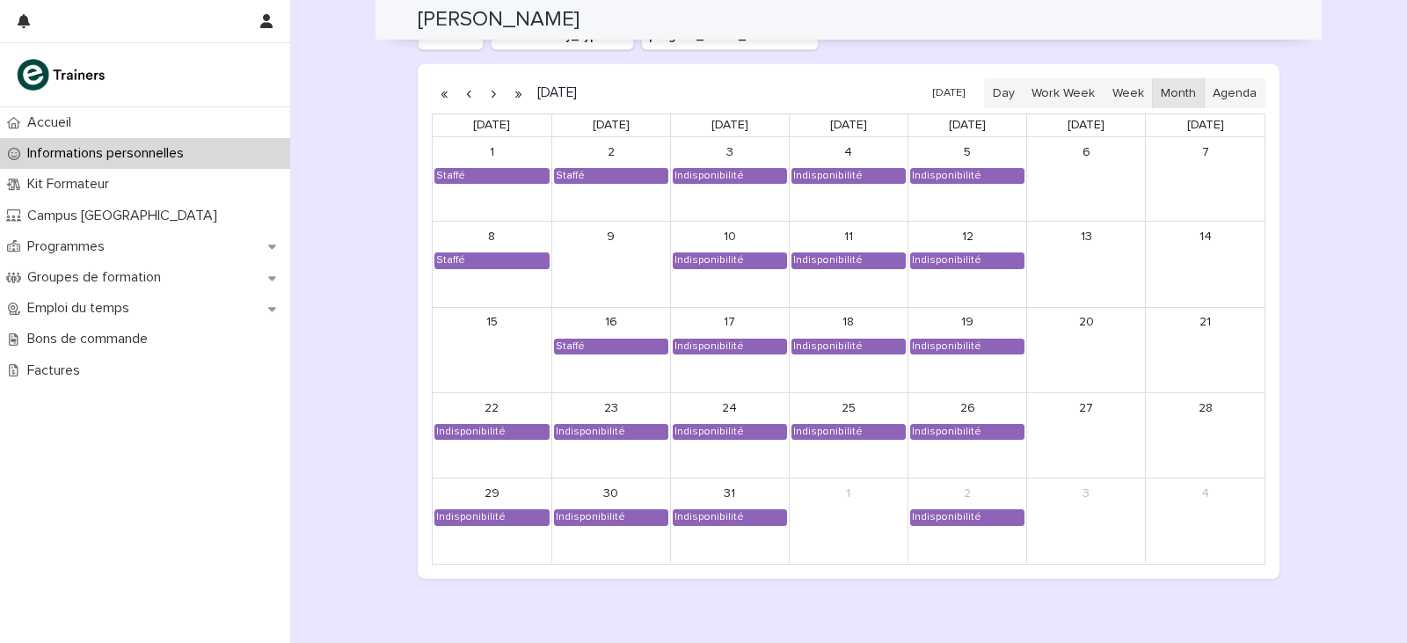
click at [464, 97] on button "button" at bounding box center [469, 93] width 25 height 28
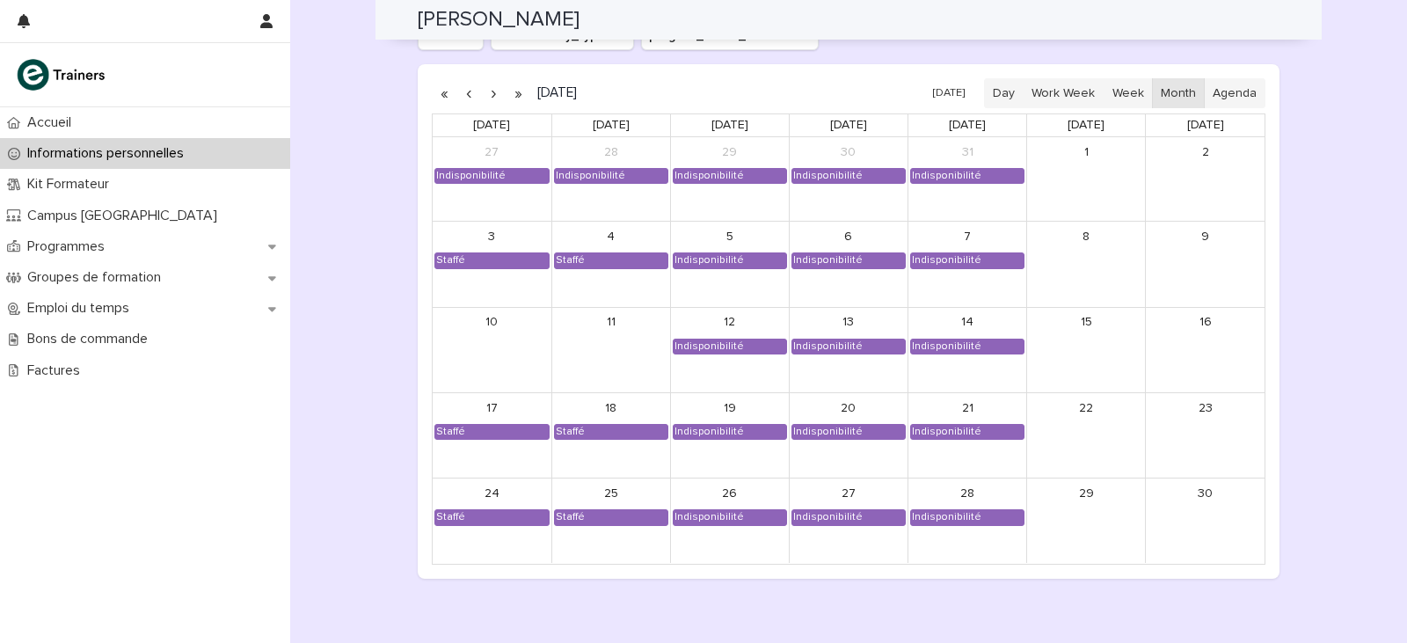
click at [464, 97] on button "button" at bounding box center [469, 93] width 25 height 28
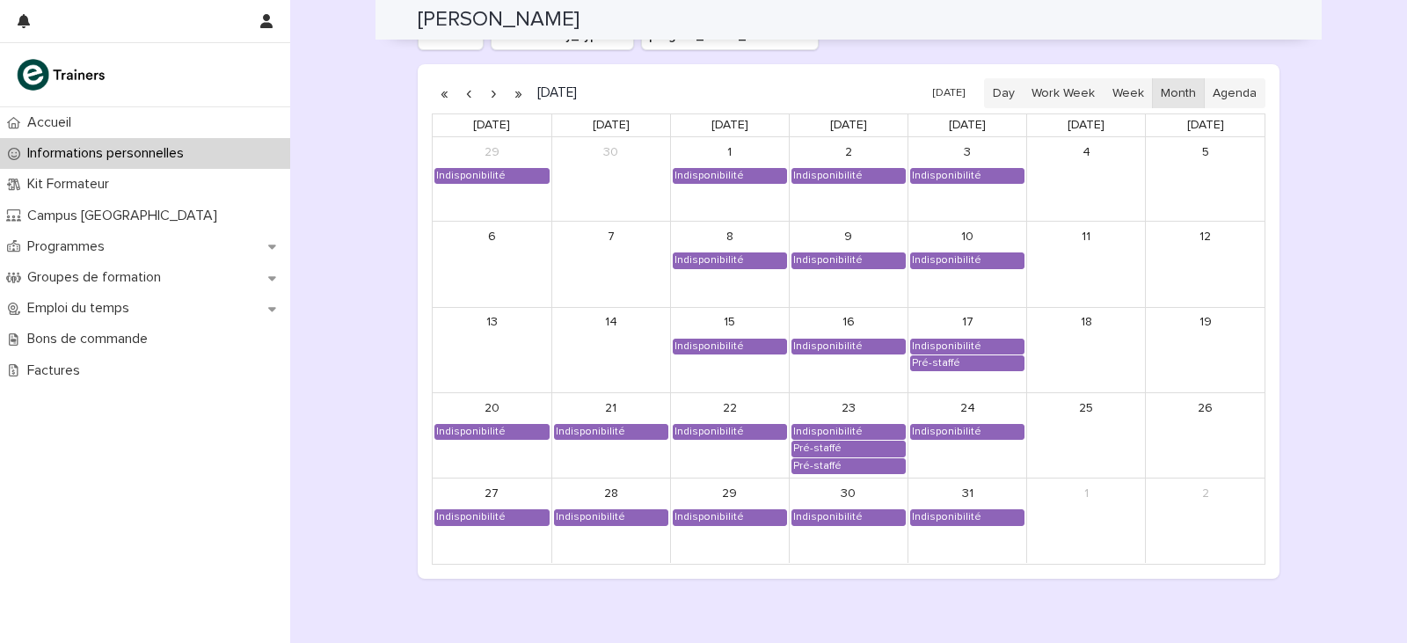
click at [495, 91] on button "button" at bounding box center [493, 93] width 25 height 28
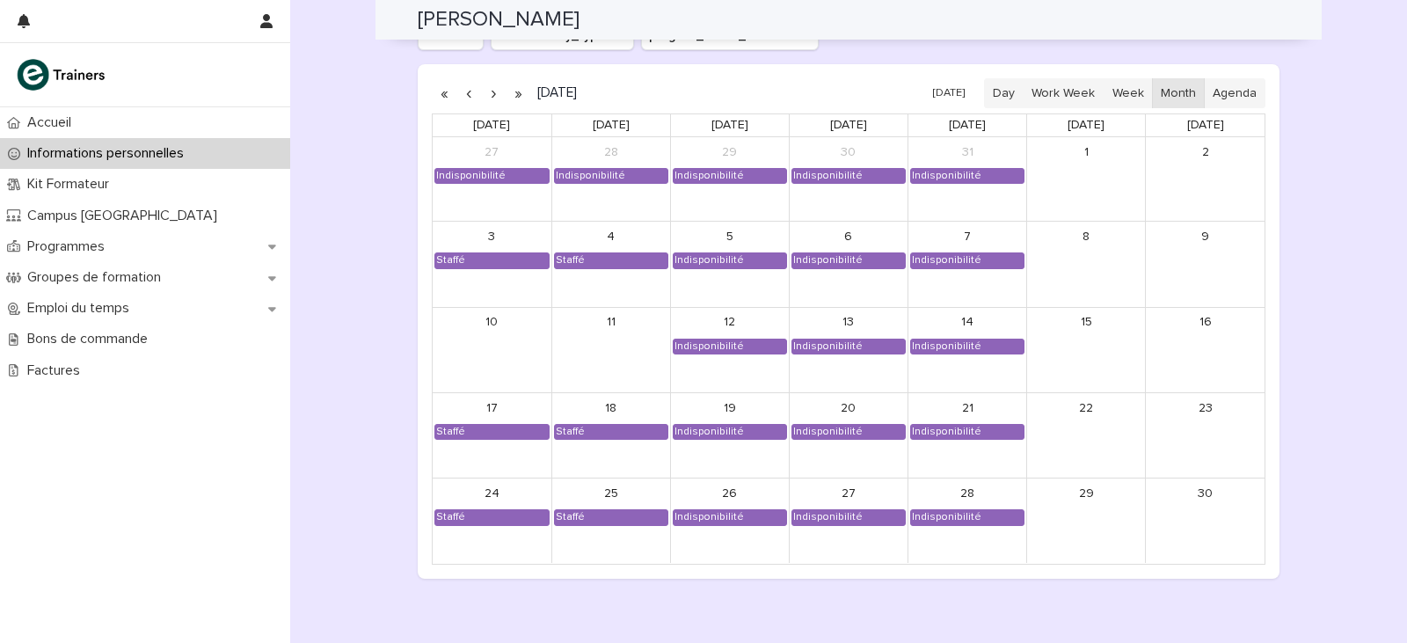
click at [488, 91] on button "button" at bounding box center [493, 93] width 25 height 28
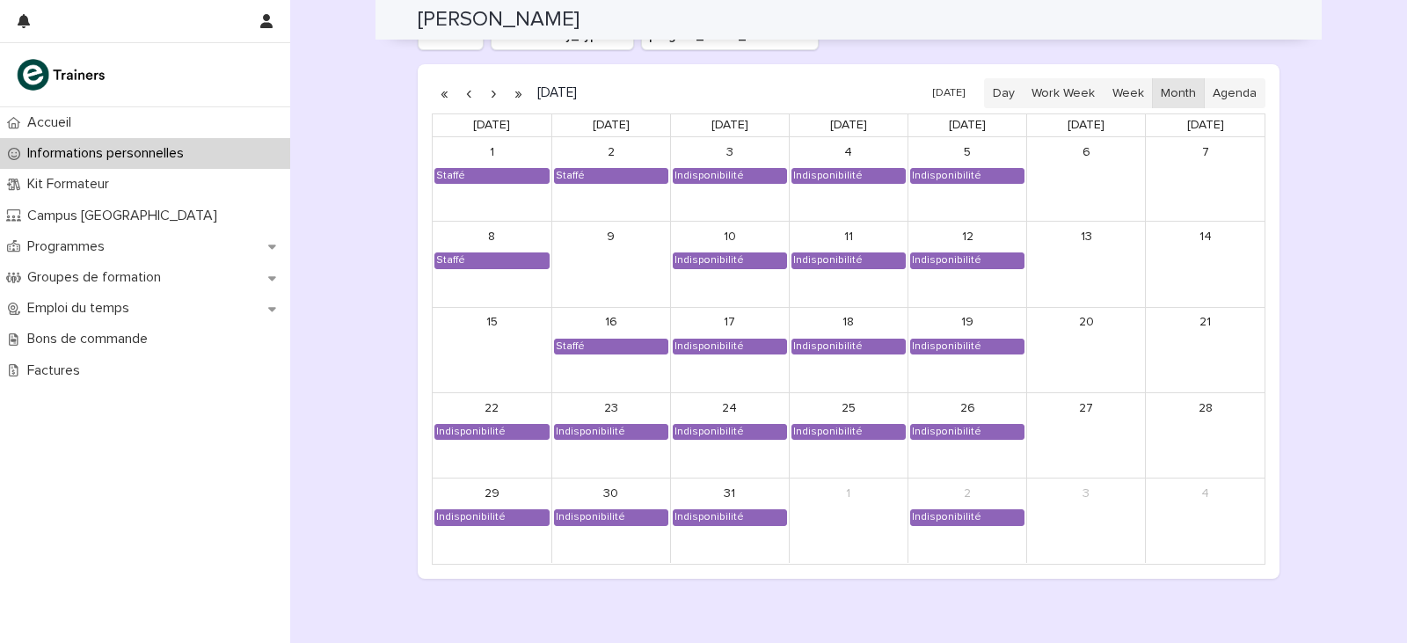
click at [464, 91] on button "button" at bounding box center [469, 93] width 25 height 28
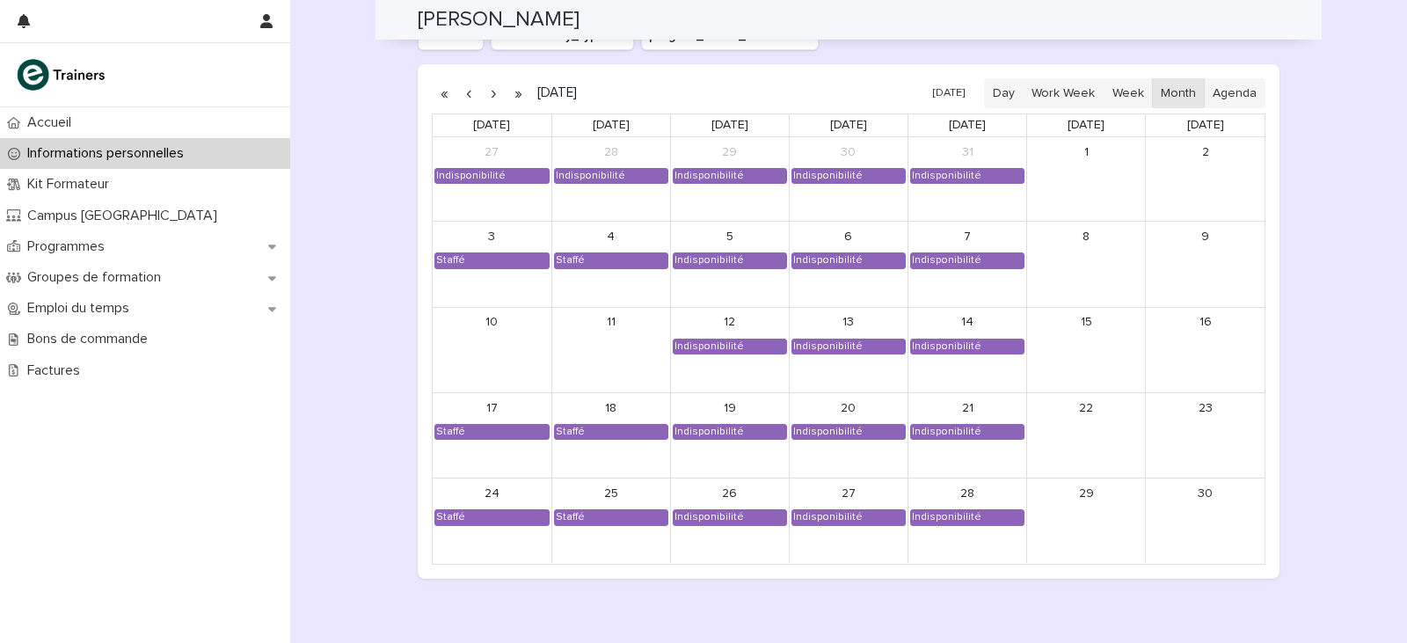
click at [465, 91] on button "button" at bounding box center [469, 93] width 25 height 28
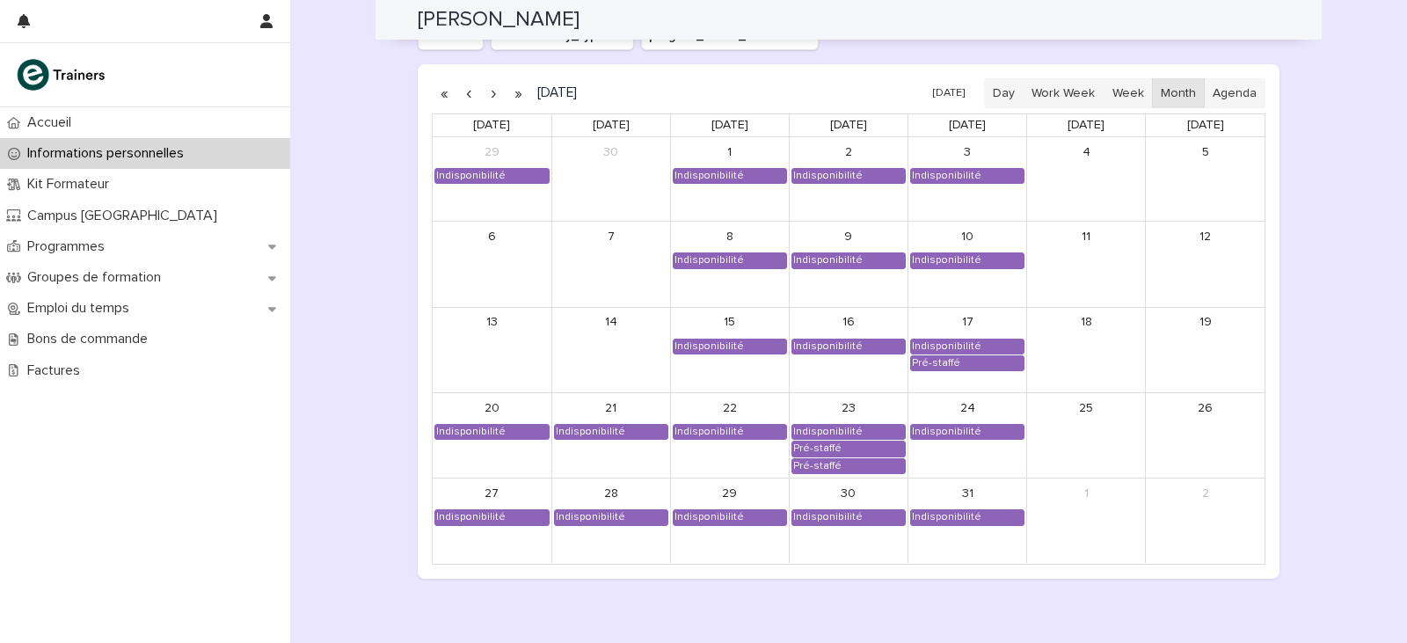
click at [482, 91] on button "button" at bounding box center [493, 93] width 25 height 28
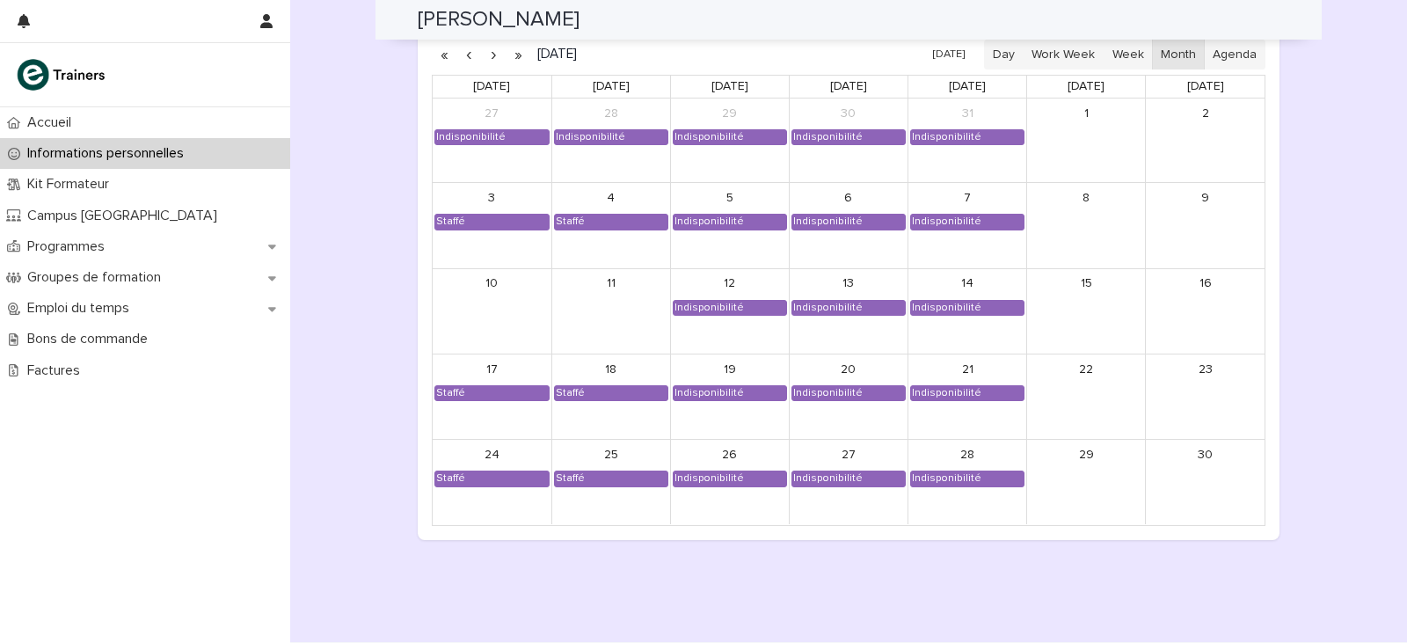
scroll to position [1481, 0]
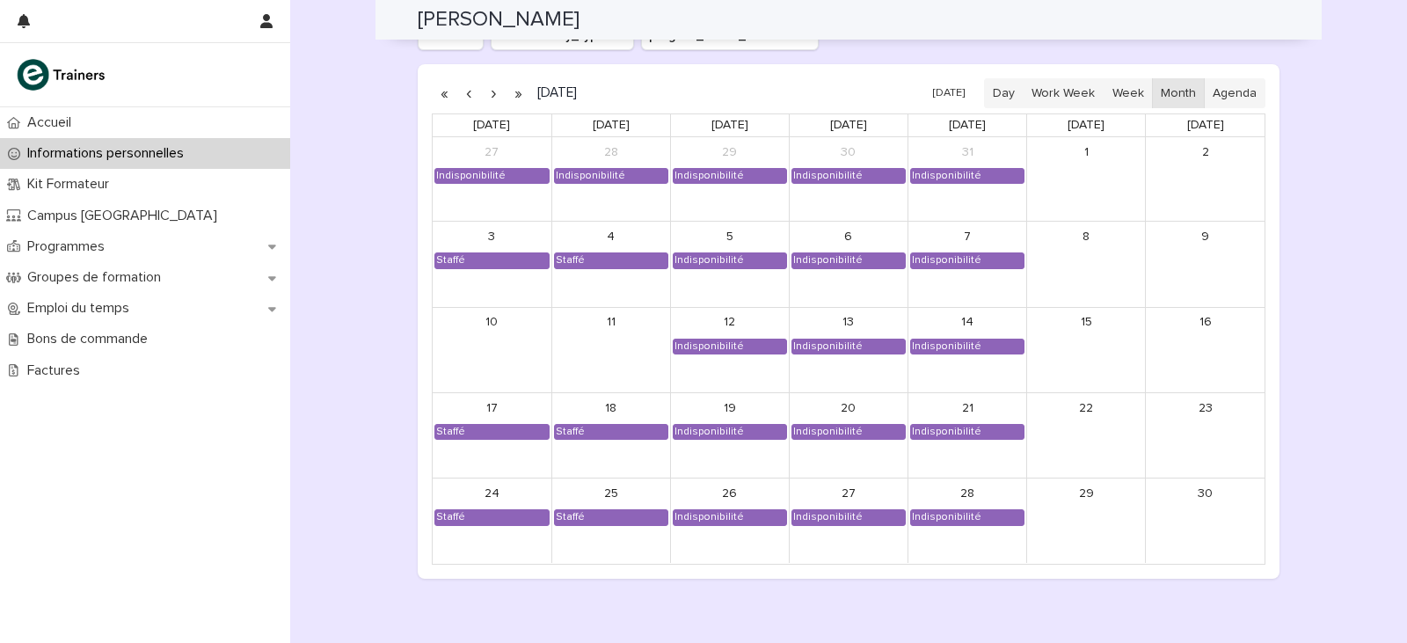
click at [481, 93] on button "button" at bounding box center [493, 93] width 25 height 28
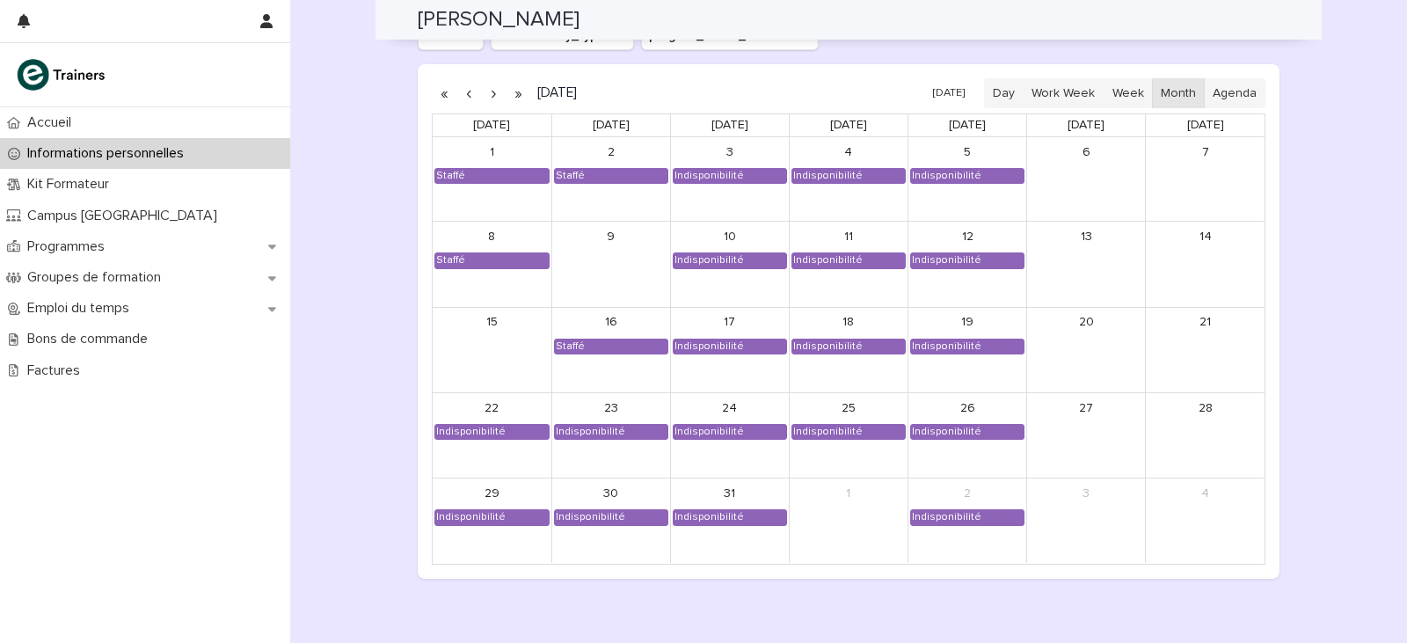
click at [486, 95] on button "button" at bounding box center [493, 93] width 25 height 28
